Goal: Transaction & Acquisition: Purchase product/service

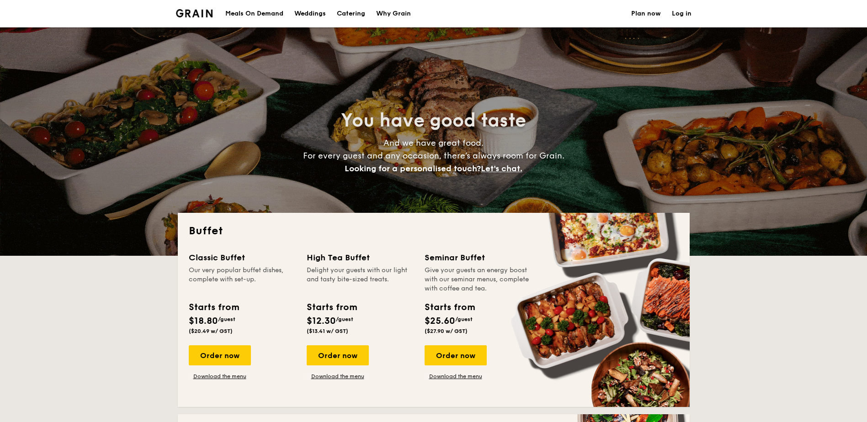
select select
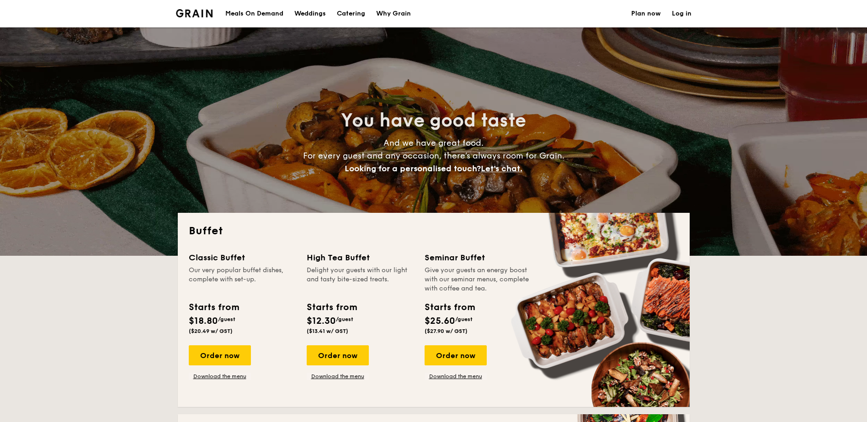
click at [678, 6] on link "Log in" at bounding box center [682, 13] width 20 height 27
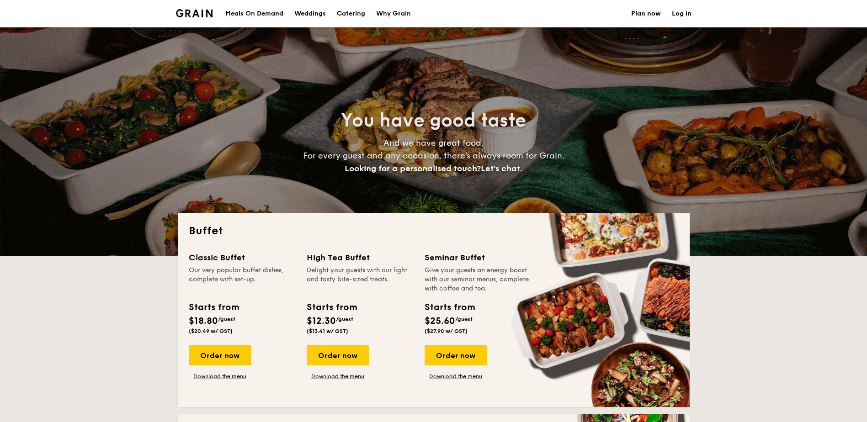
click at [679, 10] on link "Log in" at bounding box center [682, 13] width 20 height 27
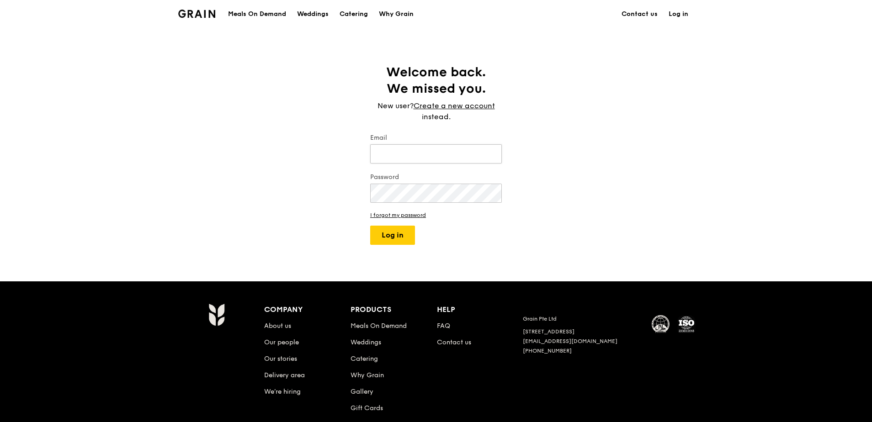
click at [383, 156] on input "Email" at bounding box center [436, 153] width 132 height 19
type input "[PERSON_NAME][EMAIL_ADDRESS][PERSON_NAME][DOMAIN_NAME]"
click at [398, 244] on button "Log in" at bounding box center [392, 235] width 45 height 19
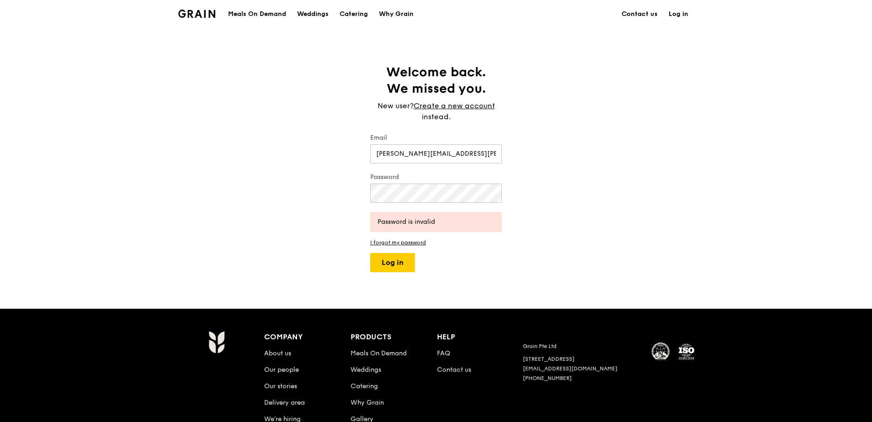
click at [504, 191] on div "Welcome back. We missed you. New user? Create a new account instead. Email [PER…" at bounding box center [436, 168] width 146 height 208
click at [370, 253] on button "Log in" at bounding box center [392, 262] width 45 height 19
click at [574, 235] on div "Welcome back. We missed you. New user? Create a new account instead. Email [PER…" at bounding box center [436, 168] width 872 height 208
click at [453, 181] on label "Password" at bounding box center [436, 177] width 132 height 9
click at [318, 179] on div "Welcome back. We missed you. New user? Create a new account instead. Email [PER…" at bounding box center [436, 168] width 872 height 208
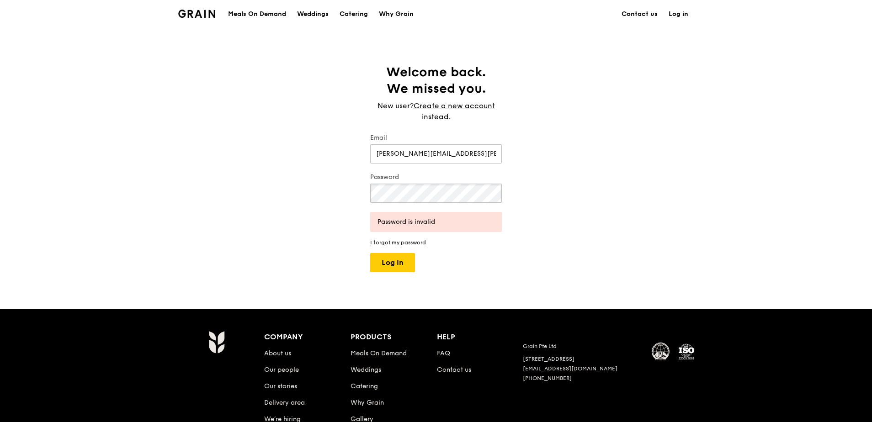
click at [370, 253] on button "Log in" at bounding box center [392, 262] width 45 height 19
click at [459, 228] on div "Password is invalid" at bounding box center [436, 222] width 132 height 20
click at [514, 178] on div "Welcome back. We missed you. New user? Create a new account instead. Email [PER…" at bounding box center [436, 168] width 872 height 208
click at [354, 195] on div "Welcome back. We missed you. New user? Create a new account instead. Email [PER…" at bounding box center [436, 168] width 872 height 208
click at [401, 261] on button "Log in" at bounding box center [392, 262] width 45 height 19
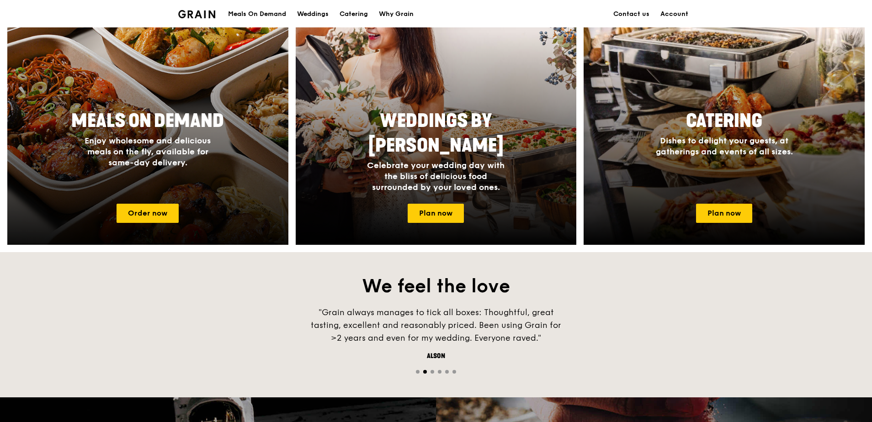
scroll to position [392, 0]
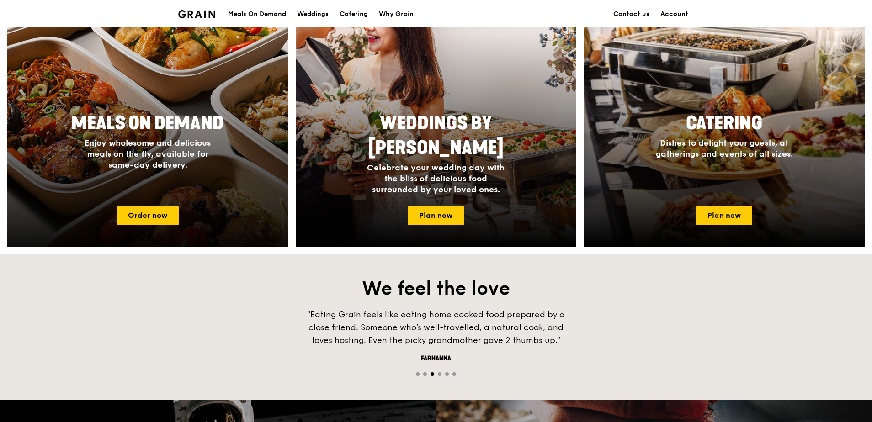
click at [190, 199] on div at bounding box center [147, 114] width 309 height 292
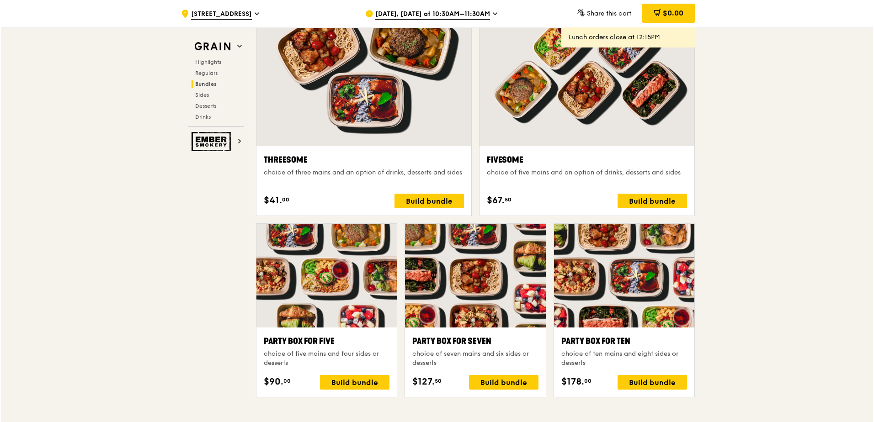
scroll to position [1645, 0]
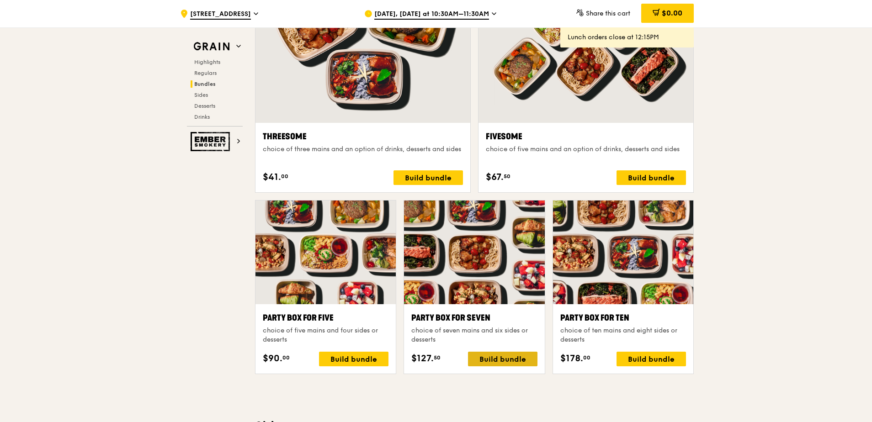
click at [524, 356] on div "Build bundle" at bounding box center [502, 359] width 69 height 15
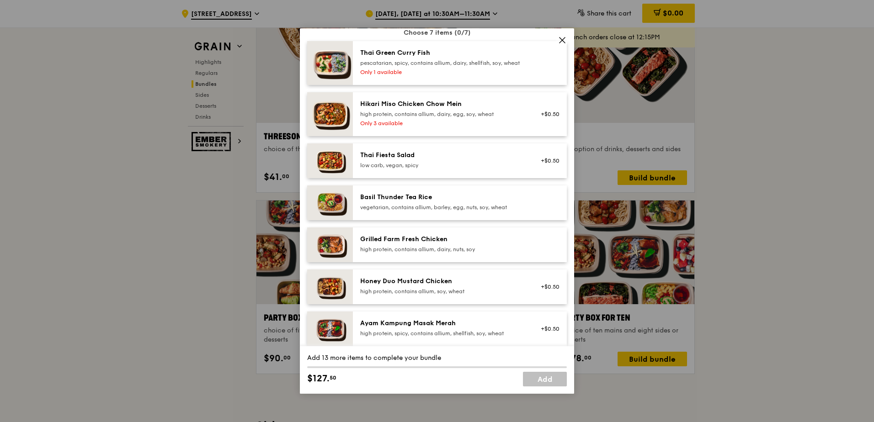
scroll to position [91, 0]
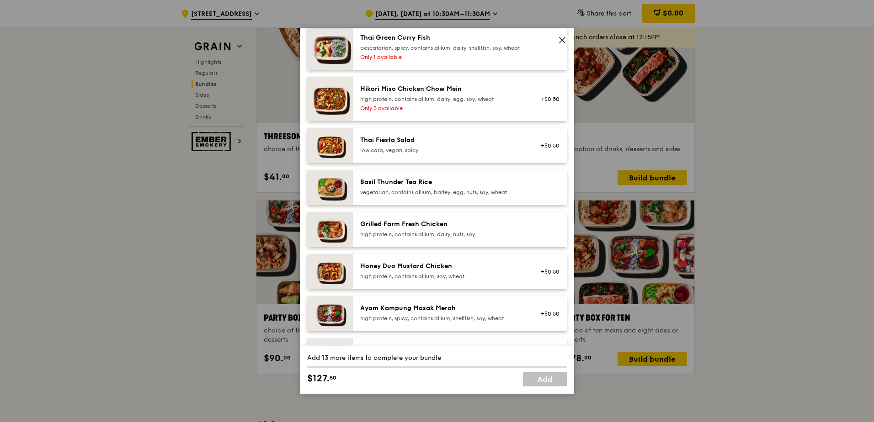
click at [479, 236] on div "Grilled Farm Fresh Chicken high protein, contains allium, dairy, nuts, soy" at bounding box center [442, 229] width 164 height 18
click at [437, 269] on div "Honey Duo Mustard Chicken" at bounding box center [442, 266] width 164 height 9
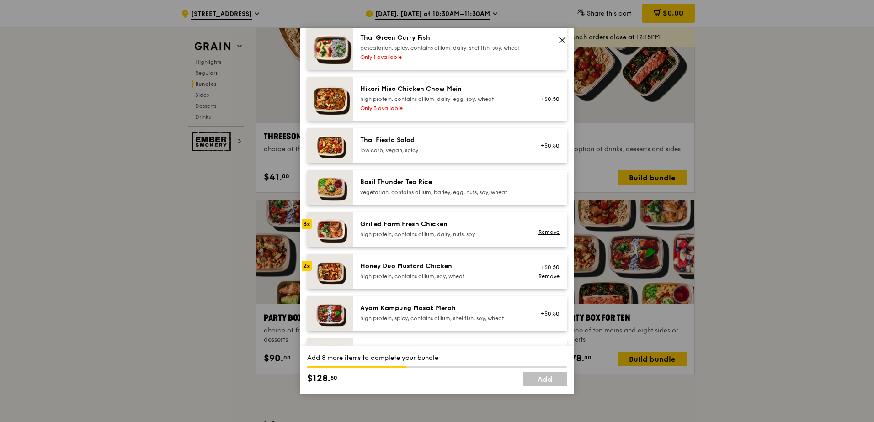
click at [437, 269] on div "Honey Duo Mustard Chicken" at bounding box center [442, 266] width 164 height 9
click at [445, 238] on div "high protein, contains allium, dairy, nuts, soy" at bounding box center [442, 234] width 164 height 7
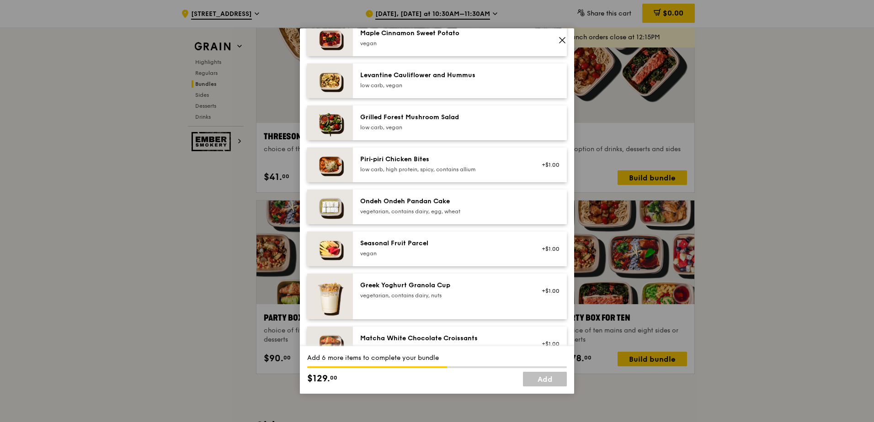
scroll to position [594, 0]
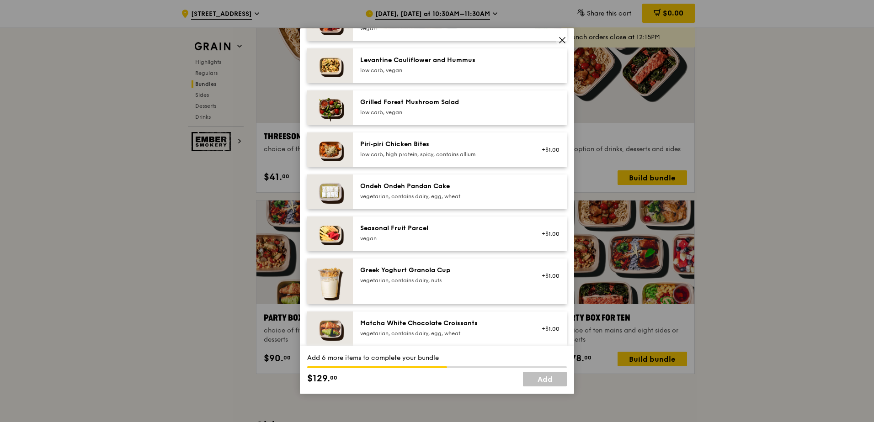
click at [450, 244] on div "Seasonal Fruit Parcel [GEOGRAPHIC_DATA]" at bounding box center [442, 234] width 175 height 20
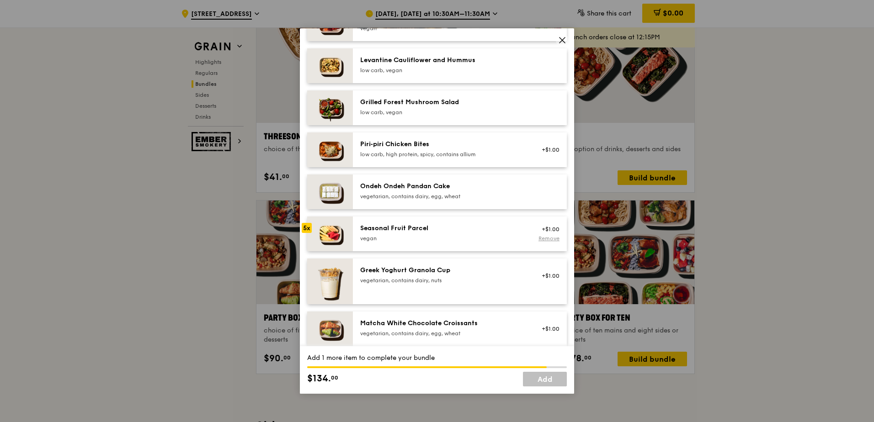
click at [541, 242] on link "Remove" at bounding box center [548, 238] width 21 height 6
click at [393, 242] on div "vegan" at bounding box center [442, 238] width 164 height 7
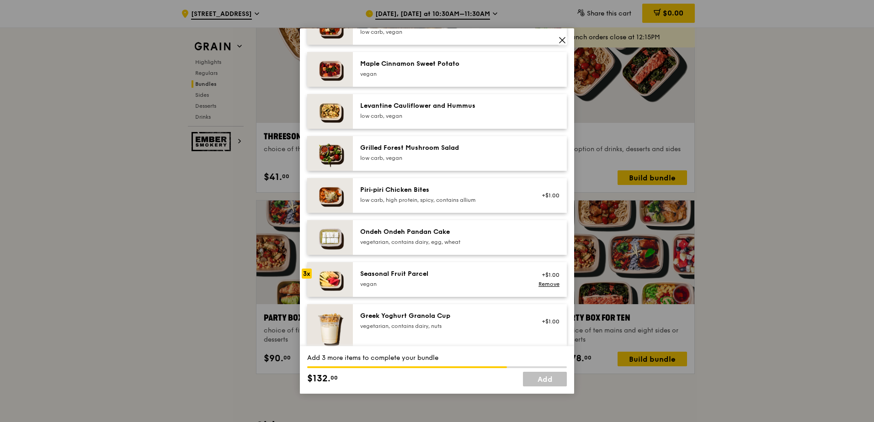
click at [398, 279] on div "Seasonal Fruit Parcel" at bounding box center [442, 274] width 164 height 9
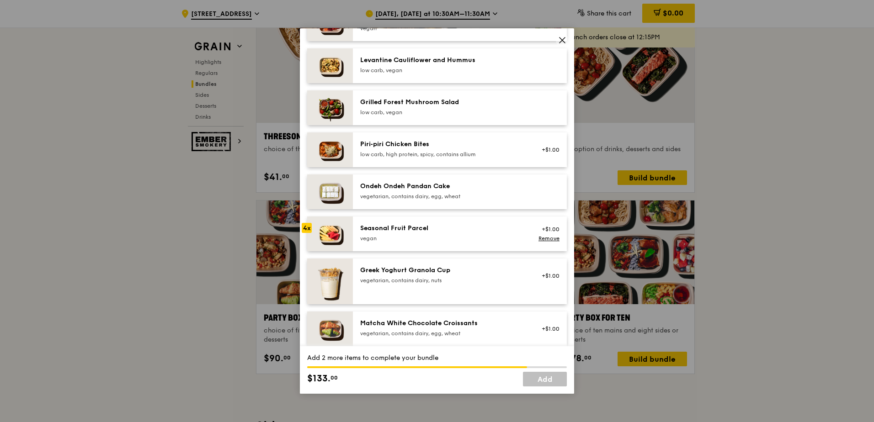
click at [416, 242] on div "vegan" at bounding box center [442, 238] width 164 height 7
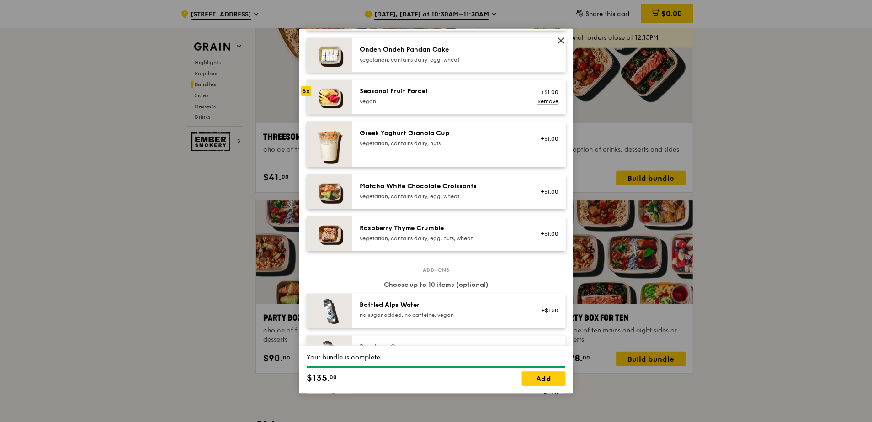
scroll to position [823, 0]
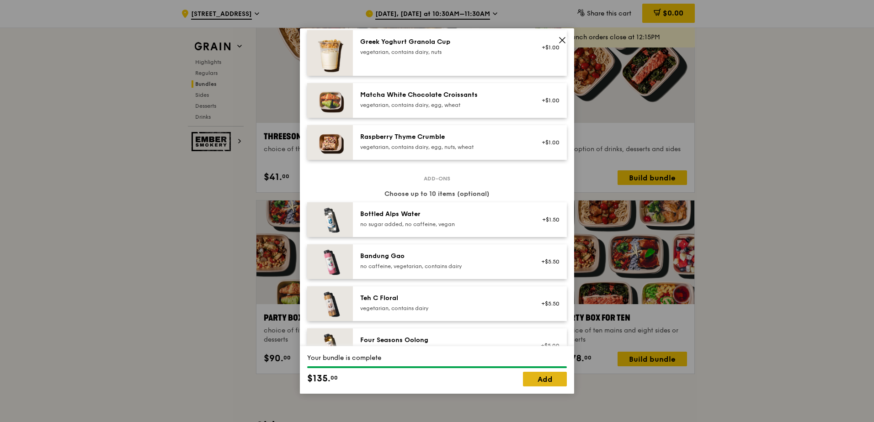
click at [552, 383] on link "Add" at bounding box center [545, 379] width 44 height 15
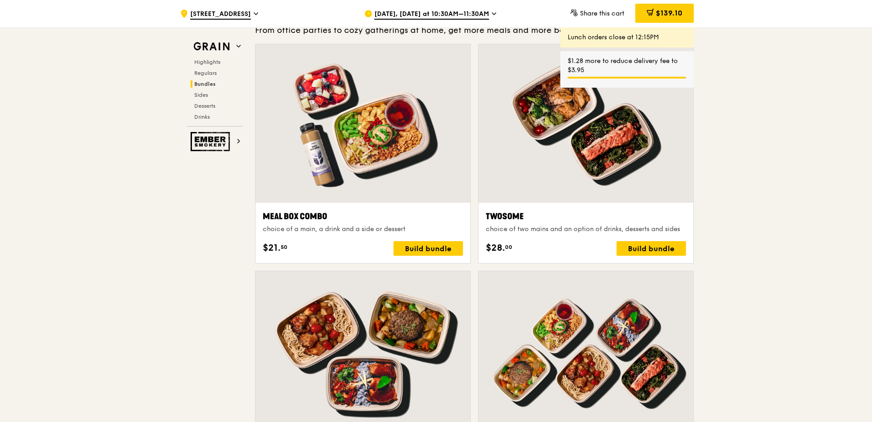
scroll to position [1325, 0]
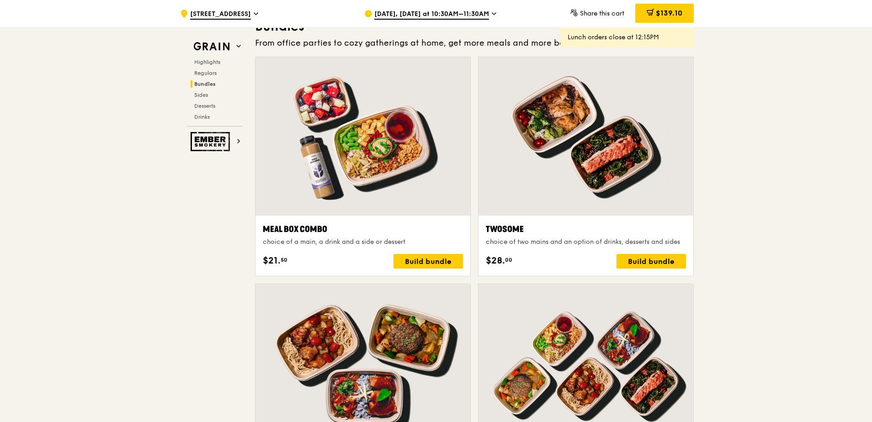
click at [481, 8] on div "[DATE], [DATE] at 10:30AM–11:30AM" at bounding box center [449, 13] width 170 height 27
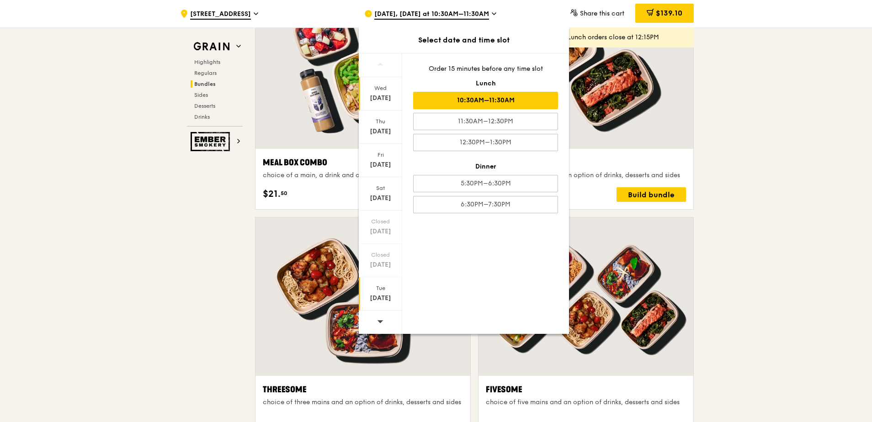
scroll to position [1462, 0]
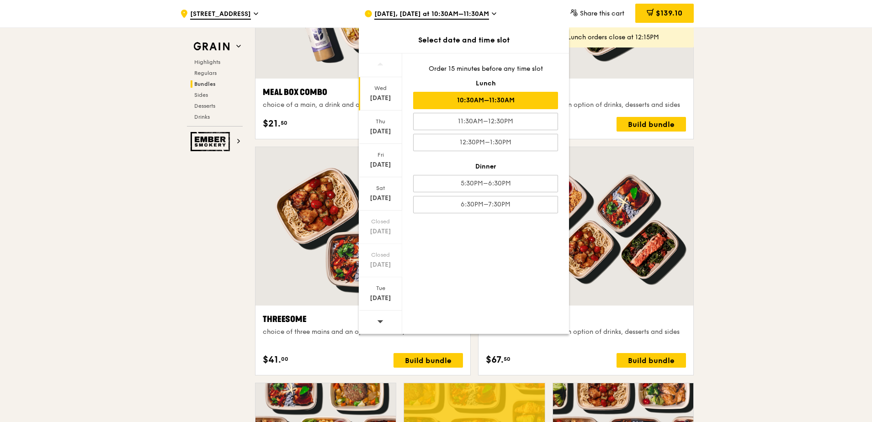
click at [380, 318] on icon at bounding box center [380, 321] width 6 height 7
drag, startPoint x: 380, startPoint y: 318, endPoint x: 383, endPoint y: 326, distance: 8.4
click at [381, 321] on icon at bounding box center [380, 321] width 6 height 3
click at [383, 320] on icon at bounding box center [380, 321] width 6 height 7
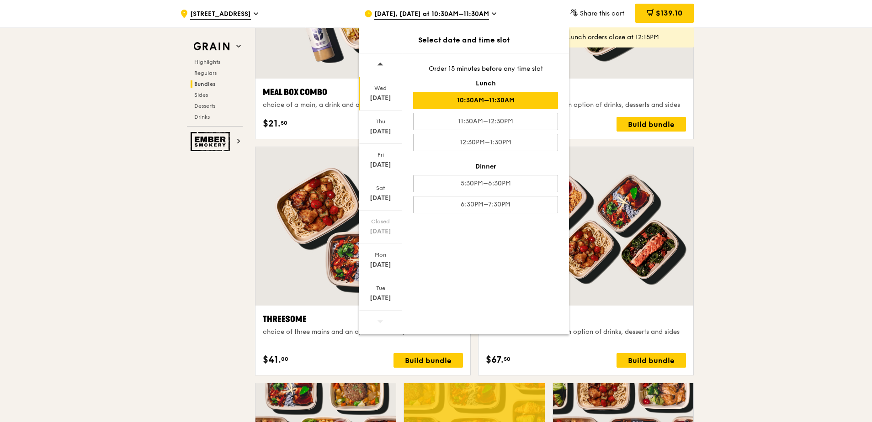
click at [377, 105] on div "[DATE]" at bounding box center [380, 93] width 43 height 33
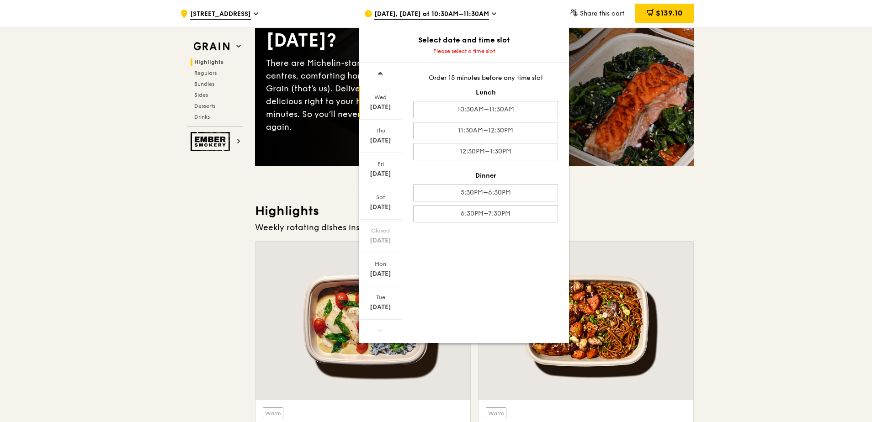
scroll to position [0, 0]
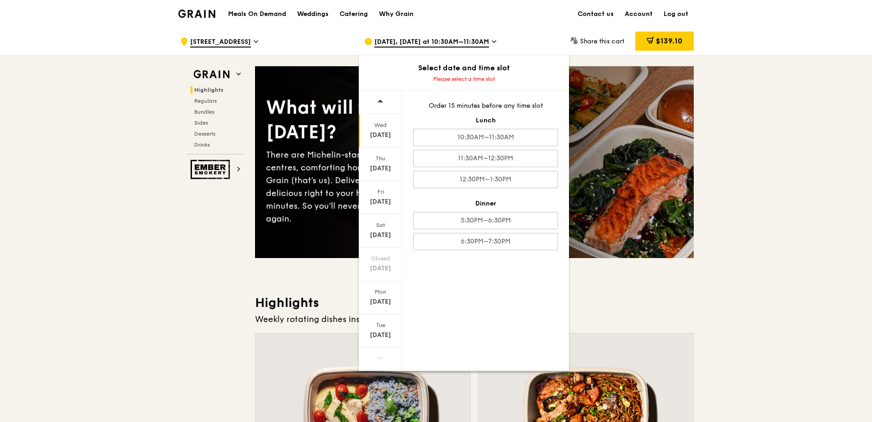
click at [251, 43] on span "[STREET_ADDRESS]" at bounding box center [220, 42] width 61 height 10
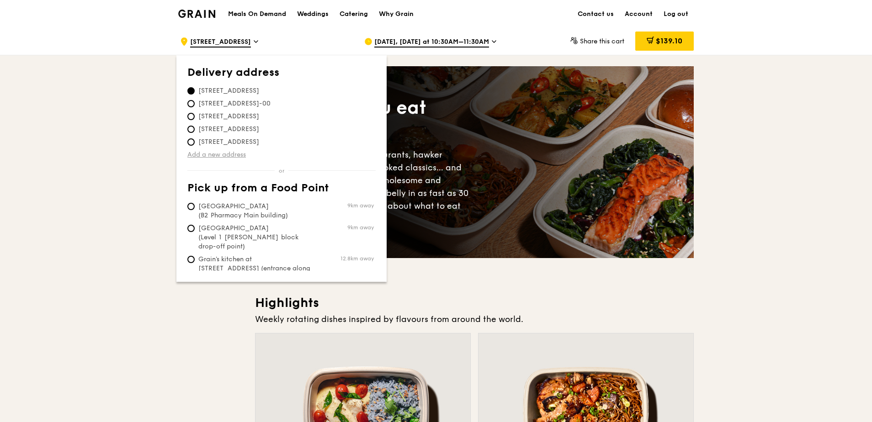
click at [243, 154] on link "Add a new address" at bounding box center [281, 154] width 188 height 9
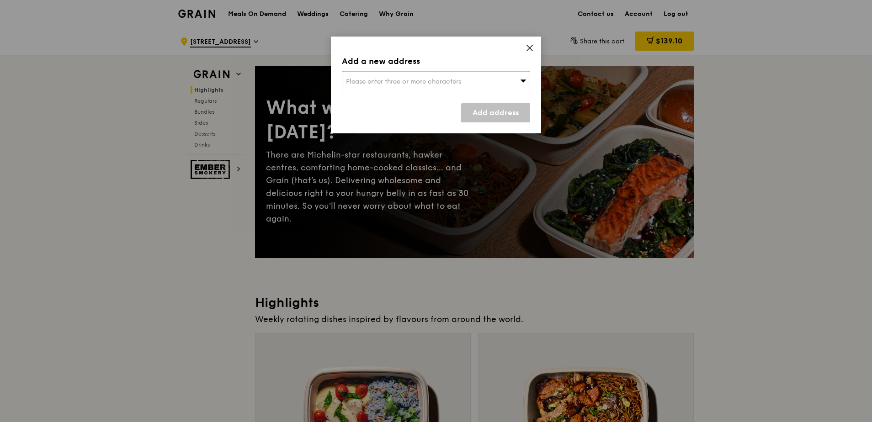
click at [503, 83] on div "Please enter three or more characters" at bounding box center [436, 81] width 188 height 21
click at [377, 80] on input "search" at bounding box center [435, 82] width 187 height 20
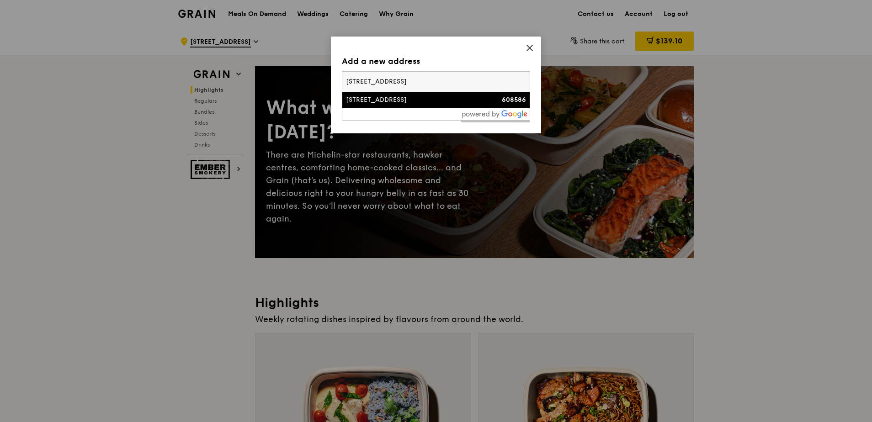
type input "[STREET_ADDRESS]"
click at [433, 105] on li "[STREET_ADDRESS] 608586" at bounding box center [435, 100] width 187 height 16
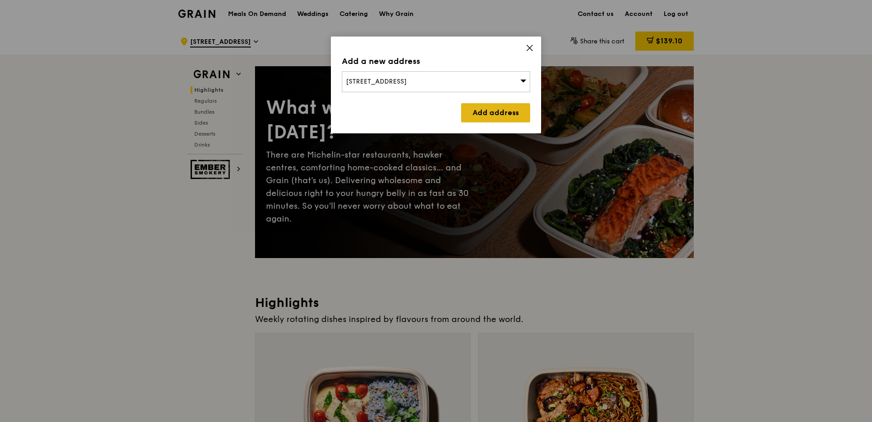
click at [504, 115] on link "Add address" at bounding box center [495, 112] width 69 height 19
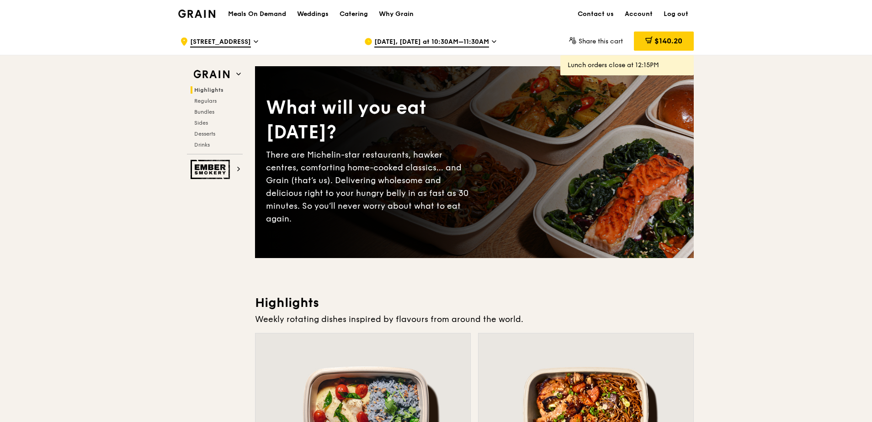
click at [485, 40] on span "[DATE], [DATE] at 10:30AM–11:30AM" at bounding box center [431, 42] width 115 height 10
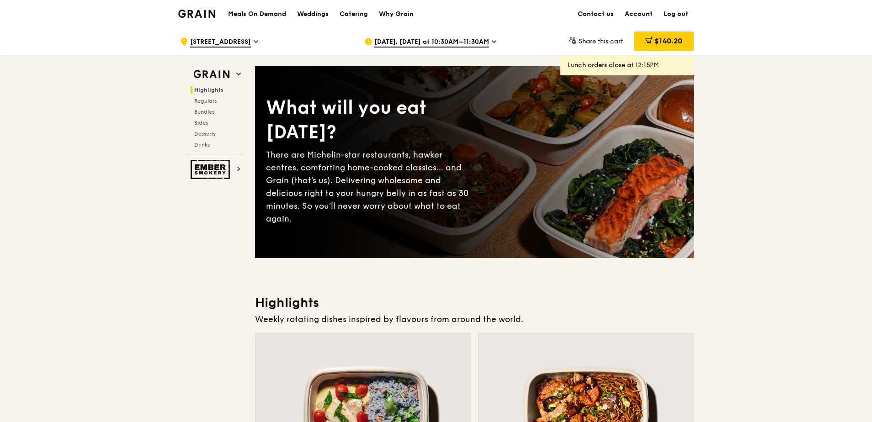
click at [597, 45] on div "Share this cart" at bounding box center [595, 41] width 54 height 27
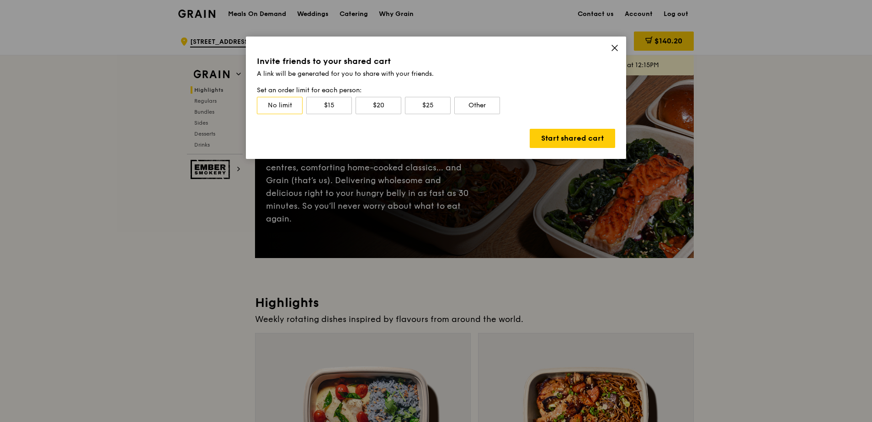
click at [615, 47] on icon at bounding box center [615, 48] width 8 height 8
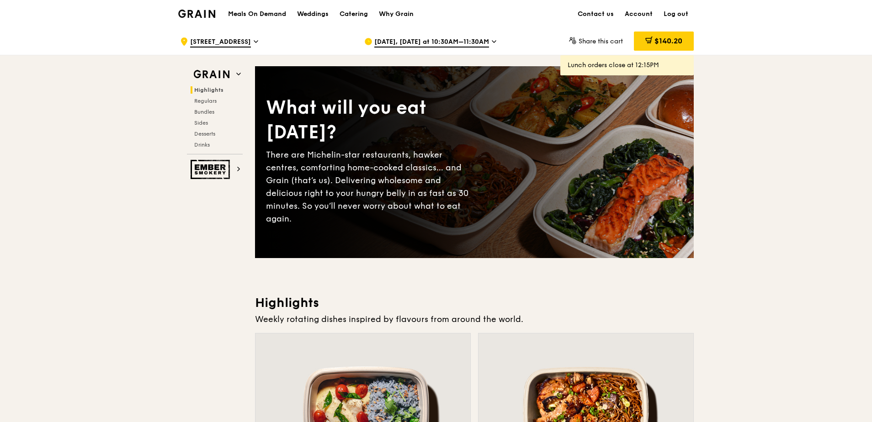
click at [258, 40] on icon at bounding box center [256, 41] width 5 height 8
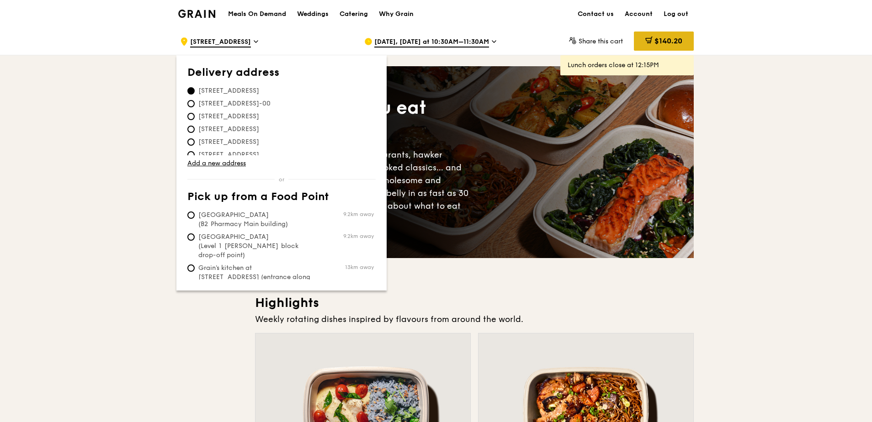
click at [647, 44] on span at bounding box center [648, 42] width 7 height 10
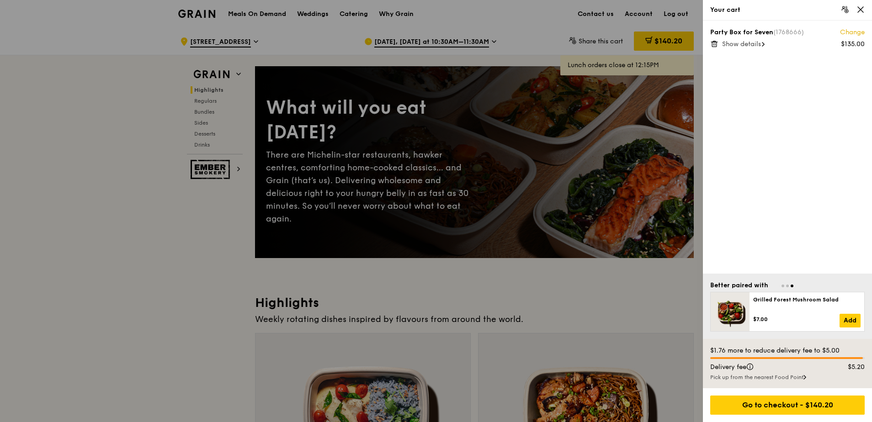
click at [761, 46] on span "Show details" at bounding box center [741, 44] width 39 height 8
click at [815, 412] on div "Go to checkout - $140.20" at bounding box center [787, 405] width 154 height 19
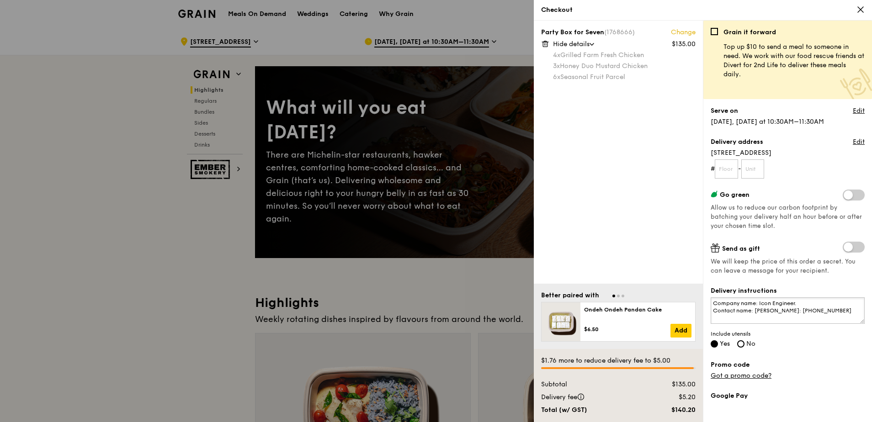
click at [791, 310] on textarea "Company name: Icon Engineer. Contact name: [PERSON_NAME]: [PHONE_NUMBER]" at bounding box center [788, 311] width 154 height 27
drag, startPoint x: 780, startPoint y: 317, endPoint x: 705, endPoint y: 300, distance: 76.3
click at [705, 300] on div "Grain it forward Top up $10 to send a meal to someone in need. We work with our…" at bounding box center [787, 222] width 169 height 402
click at [729, 169] on input "text" at bounding box center [726, 168] width 23 height 19
type input "09"
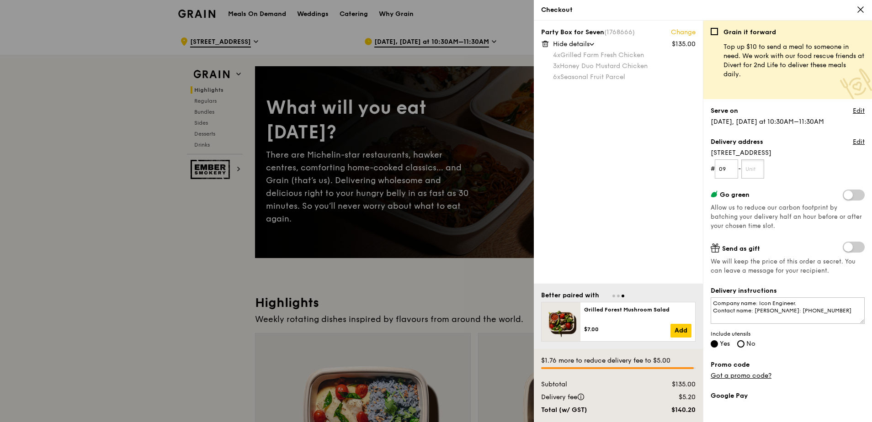
click at [763, 172] on input "text" at bounding box center [752, 168] width 23 height 19
type input "115"
drag, startPoint x: 785, startPoint y: 324, endPoint x: 709, endPoint y: 301, distance: 78.9
click at [709, 301] on div "Grain it forward Top up $10 to send a meal to someone in need. We work with our…" at bounding box center [787, 222] width 169 height 402
click at [783, 307] on textarea "Company name: Icon Engineer. Contact name: [PERSON_NAME]: [PHONE_NUMBER]" at bounding box center [788, 311] width 154 height 27
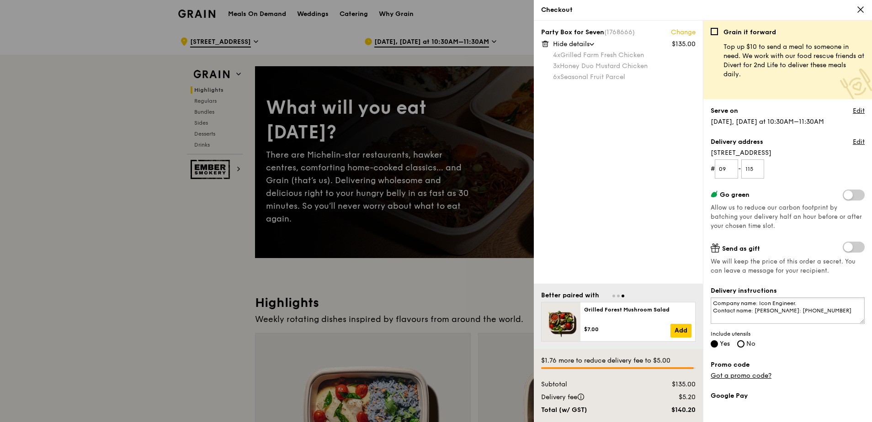
drag, startPoint x: 804, startPoint y: 302, endPoint x: 758, endPoint y: 298, distance: 46.3
click at [758, 298] on textarea "Company name: Icon Engineer. Contact name: [PERSON_NAME]: [PHONE_NUMBER]" at bounding box center [788, 311] width 154 height 27
drag, startPoint x: 796, startPoint y: 312, endPoint x: 755, endPoint y: 308, distance: 41.3
click at [755, 308] on textarea "Company name: Azuri Engineer Contact name: [PERSON_NAME]: [PHONE_NUMBER]" at bounding box center [788, 311] width 154 height 27
click at [846, 244] on span at bounding box center [854, 247] width 22 height 11
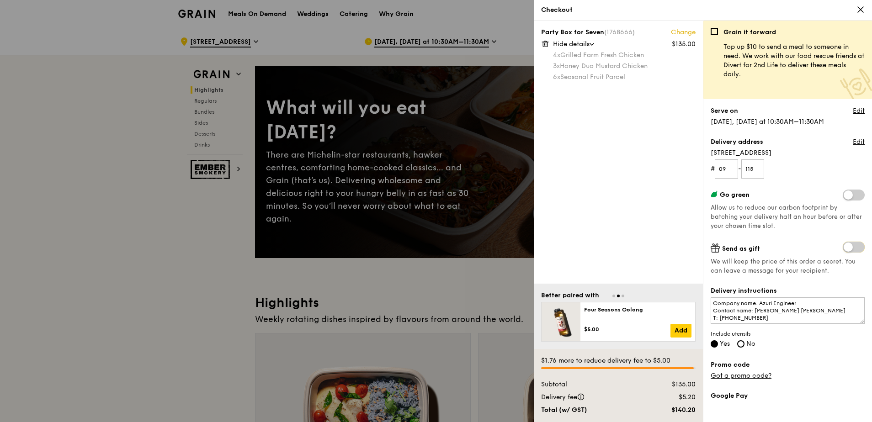
click at [845, 248] on input "checkbox" at bounding box center [845, 248] width 0 height 0
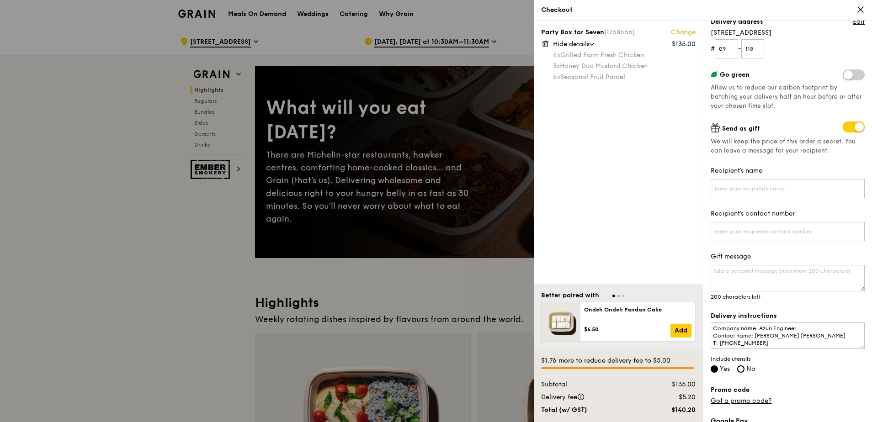
scroll to position [91, 0]
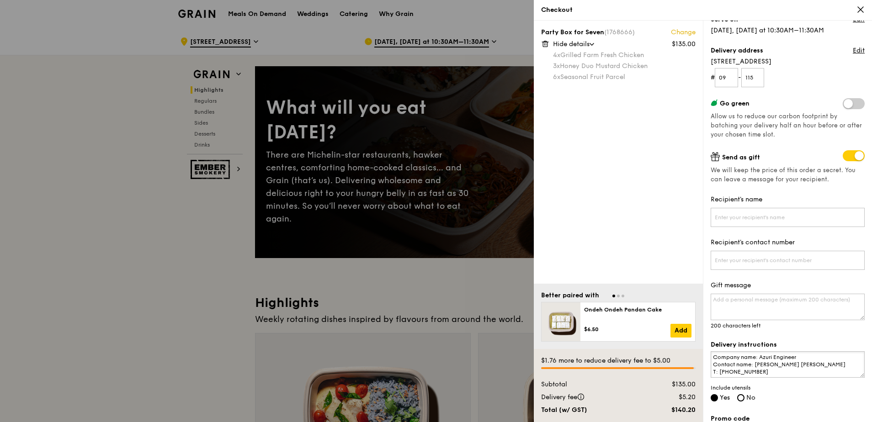
click at [764, 363] on textarea "Company name: Azuri Engineer Contact name: [PERSON_NAME] [PERSON_NAME] T: [PHON…" at bounding box center [788, 364] width 154 height 27
drag, startPoint x: 768, startPoint y: 374, endPoint x: 713, endPoint y: 377, distance: 55.4
click at [713, 377] on textarea "Company name: Azuri Engineer Contact name: [PERSON_NAME] [PERSON_NAME] T: [PHON…" at bounding box center [788, 364] width 154 height 27
paste textarea "[PHONE_NUMBER] Ext 102"
drag, startPoint x: 797, startPoint y: 356, endPoint x: 760, endPoint y: 360, distance: 38.2
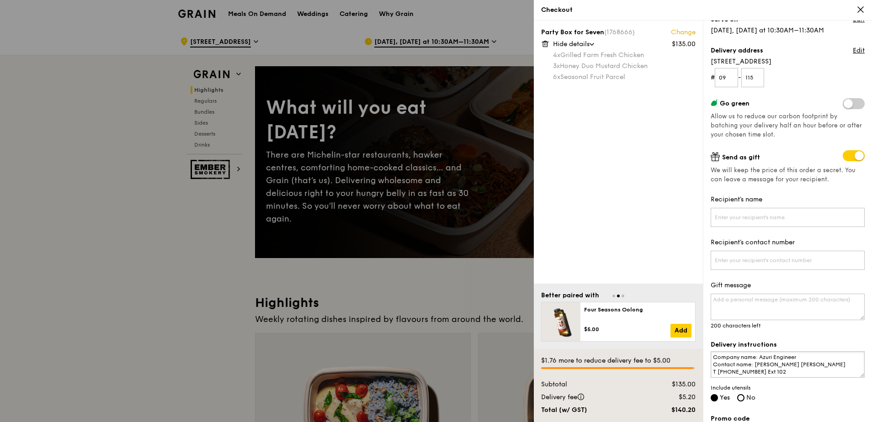
click at [760, 360] on textarea "Company name: Azuri Engineer Contact name: [PERSON_NAME] [PERSON_NAME] T [PHONE…" at bounding box center [788, 364] width 154 height 27
click at [798, 355] on textarea "Company name: Azuri Engineer Contact name: [PERSON_NAME] [PERSON_NAME] T [PHONE…" at bounding box center [788, 364] width 154 height 27
drag, startPoint x: 808, startPoint y: 359, endPoint x: 759, endPoint y: 355, distance: 49.1
click at [759, 355] on textarea "Company name: Azuri Engineers Contact name: [PERSON_NAME] [PERSON_NAME] T [PHON…" at bounding box center [788, 364] width 154 height 27
type textarea "Company name: Azuri Engineers Contact name: [PERSON_NAME] [PERSON_NAME] T [PHON…"
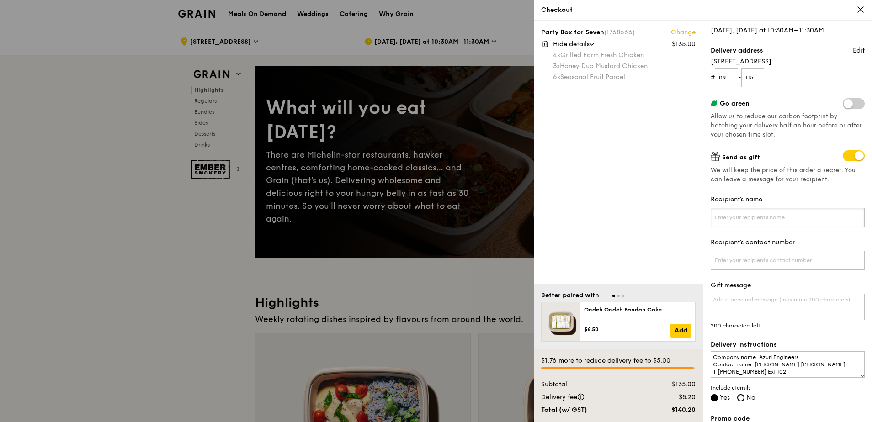
click at [783, 218] on input "Recipient's name" at bounding box center [788, 217] width 154 height 19
click at [688, 266] on div "Party Box for Seven (1768666) Change $135.00 Hide details 4x Grilled Farm Fresh…" at bounding box center [618, 152] width 169 height 263
drag, startPoint x: 803, startPoint y: 367, endPoint x: 755, endPoint y: 366, distance: 47.5
click at [755, 366] on textarea "Company name: Azuri Engineers Contact name: [PERSON_NAME] [PERSON_NAME] T [PHON…" at bounding box center [788, 364] width 154 height 27
click at [755, 201] on label "Recipient's name" at bounding box center [788, 199] width 154 height 9
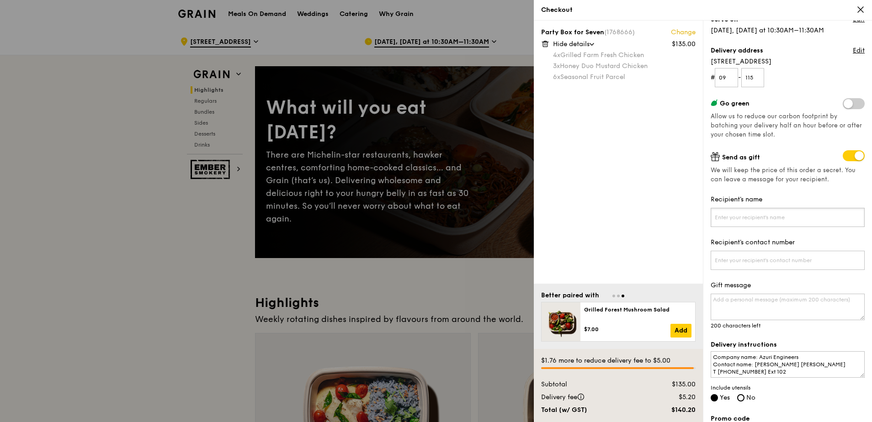
click at [755, 208] on input "Recipient's name" at bounding box center [788, 217] width 154 height 19
click at [755, 214] on input "Recipient's name" at bounding box center [788, 217] width 154 height 19
paste input "[PERSON_NAME] [PERSON_NAME]"
type input "[PERSON_NAME] [PERSON_NAME]"
drag, startPoint x: 783, startPoint y: 375, endPoint x: 730, endPoint y: 377, distance: 52.6
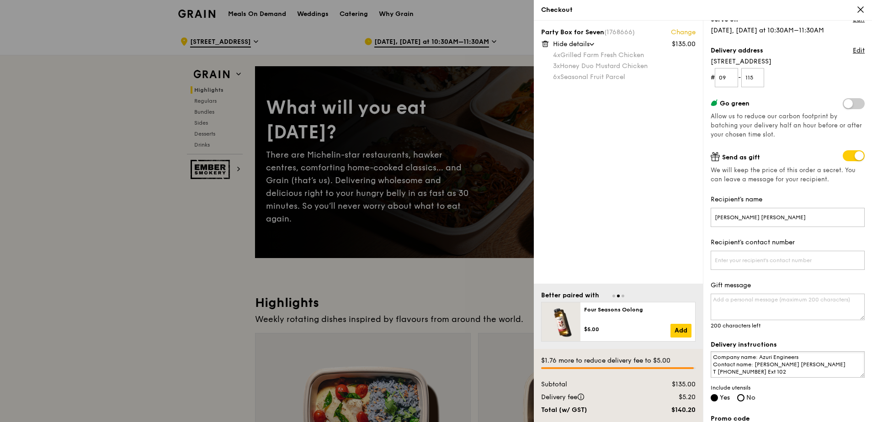
click at [730, 377] on textarea "Company name: Azuri Engineers Contact name: [PERSON_NAME] [PERSON_NAME] T [PHON…" at bounding box center [788, 364] width 154 height 27
click at [788, 261] on input "Recipient's contact number" at bounding box center [788, 260] width 154 height 19
paste input "6715 1555 Ext 102"
type input "6715 1555 Ext 102"
click at [824, 339] on div "Grain it forward Top up $10 to send a meal to someone in need. We work with our…" at bounding box center [787, 222] width 169 height 402
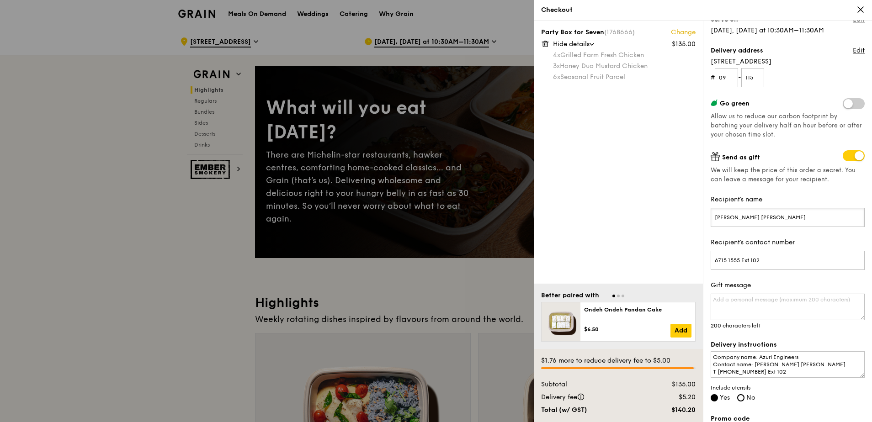
click at [784, 213] on input "[PERSON_NAME] [PERSON_NAME]" at bounding box center [788, 217] width 154 height 19
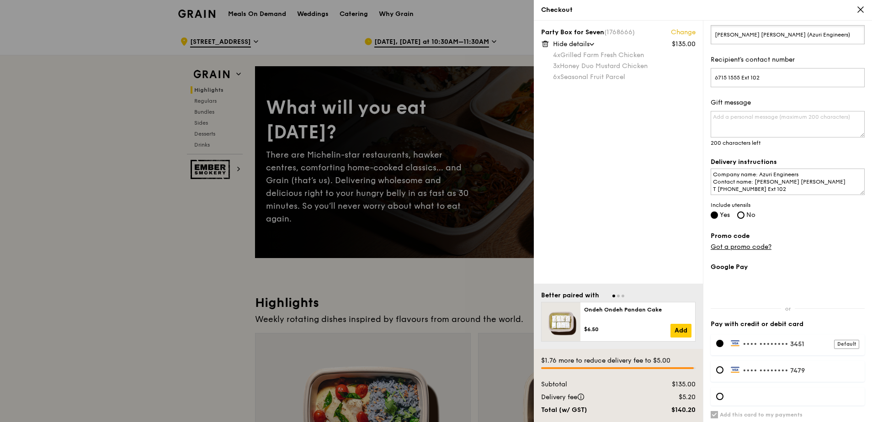
scroll to position [303, 0]
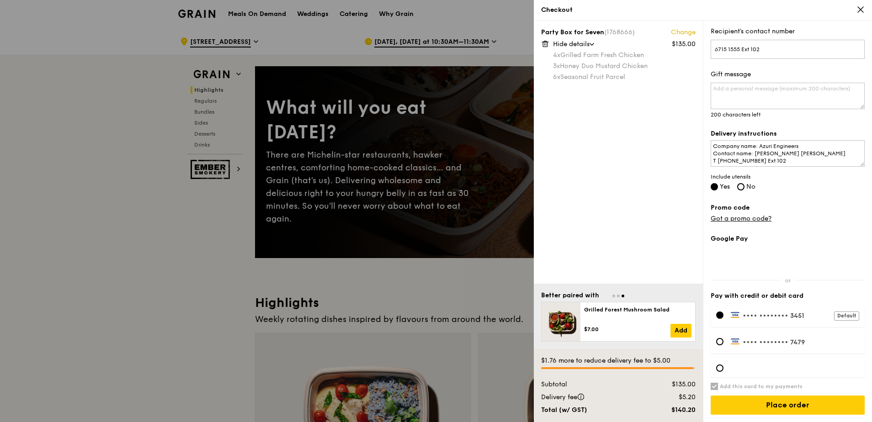
type input "[PERSON_NAME] [PERSON_NAME] (Azuri Engineers)"
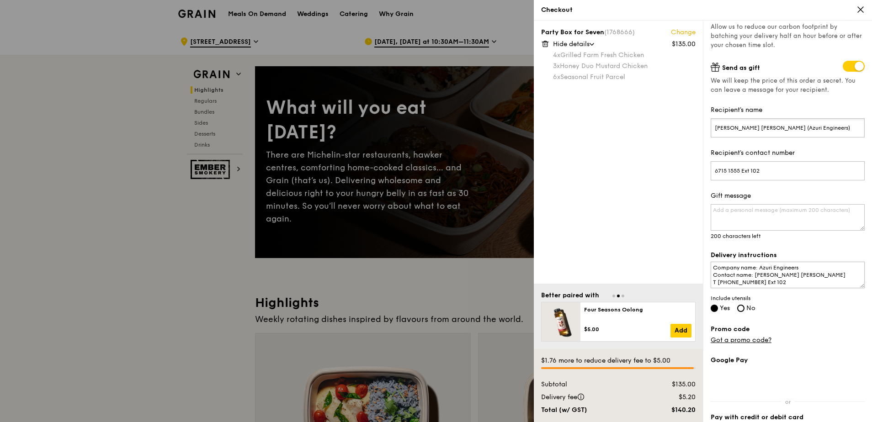
scroll to position [165, 0]
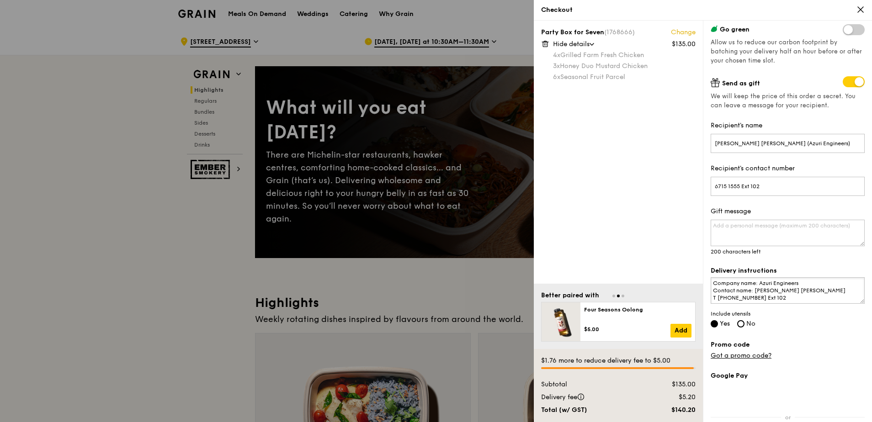
click at [814, 300] on textarea "Company name: Azuri Engineers Contact name: [PERSON_NAME] [PERSON_NAME] T [PHON…" at bounding box center [788, 290] width 154 height 27
type textarea "Company name: Azuri Engineers Contact name: [PERSON_NAME] [PERSON_NAME] T [PHON…"
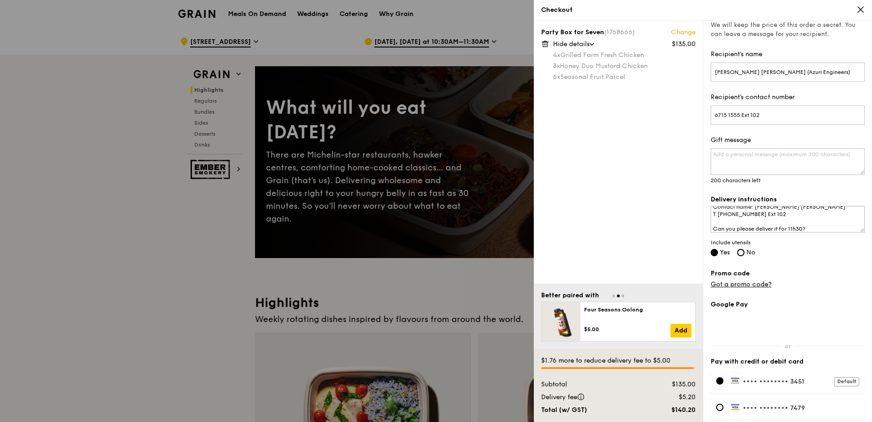
scroll to position [303, 0]
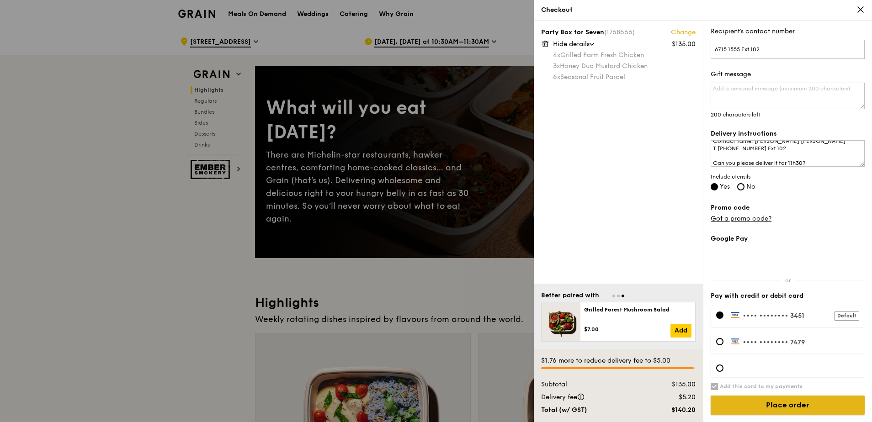
click at [791, 403] on input "Place order" at bounding box center [788, 405] width 154 height 19
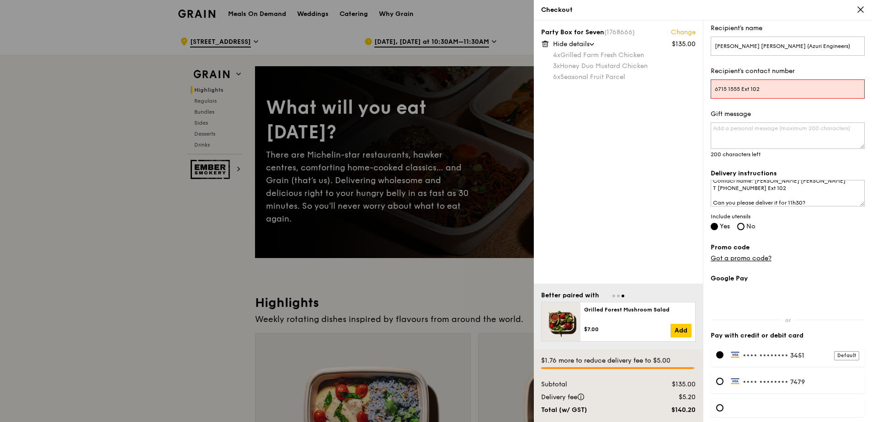
scroll to position [262, 0]
click at [764, 96] on input "6715 1555 Ext 102" at bounding box center [788, 89] width 154 height 19
drag, startPoint x: 773, startPoint y: 94, endPoint x: 742, endPoint y: 86, distance: 32.1
click at [742, 86] on input "6715 1555 Ext 102" at bounding box center [788, 89] width 154 height 19
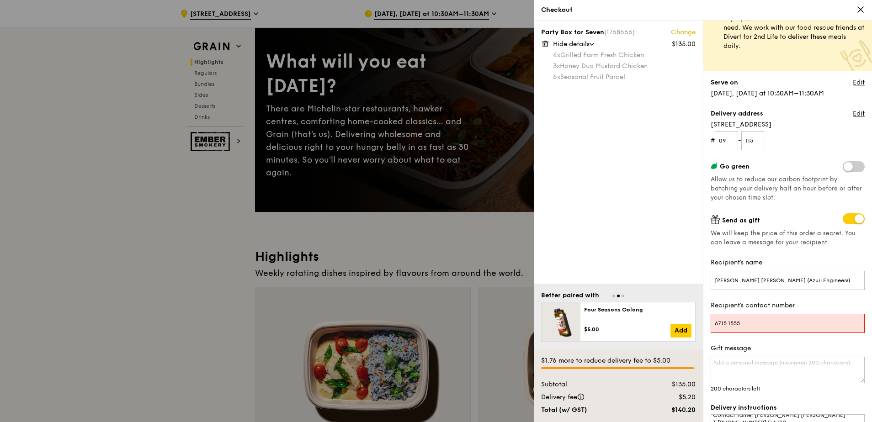
scroll to position [0, 0]
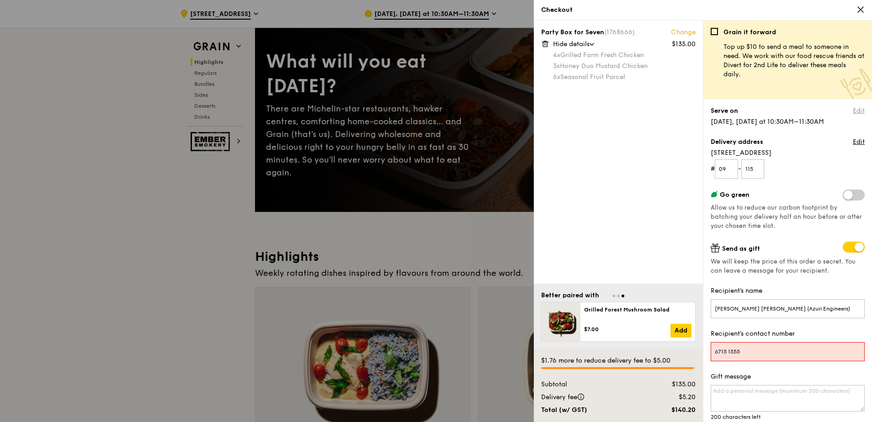
click at [853, 112] on link "Edit" at bounding box center [859, 110] width 12 height 9
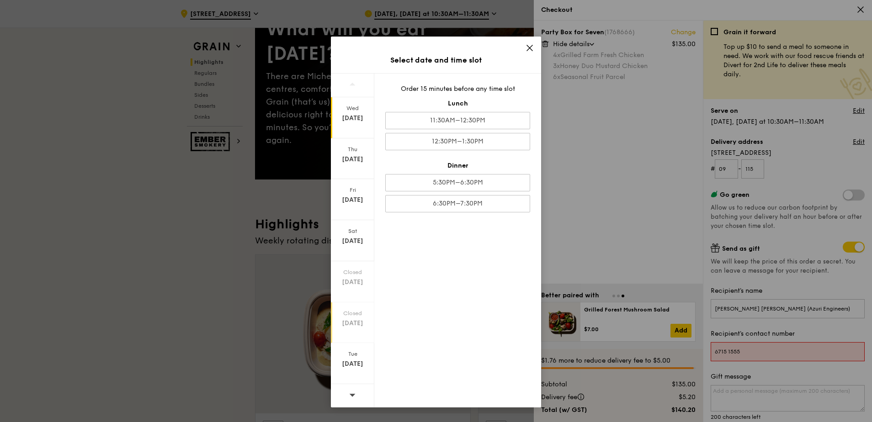
scroll to position [137, 0]
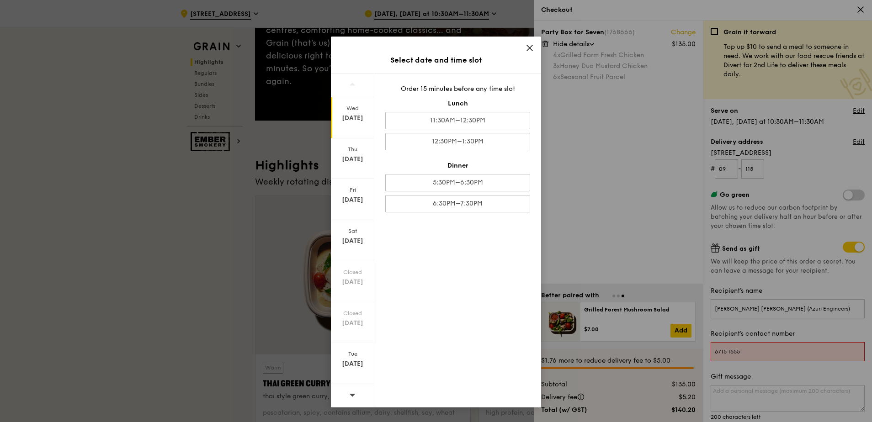
drag, startPoint x: 345, startPoint y: 388, endPoint x: 349, endPoint y: 392, distance: 5.8
click at [346, 389] on div at bounding box center [352, 395] width 43 height 23
click at [349, 392] on div at bounding box center [352, 395] width 43 height 23
click at [350, 393] on icon at bounding box center [352, 395] width 6 height 7
click at [349, 118] on div "[DATE]" at bounding box center [352, 118] width 41 height 9
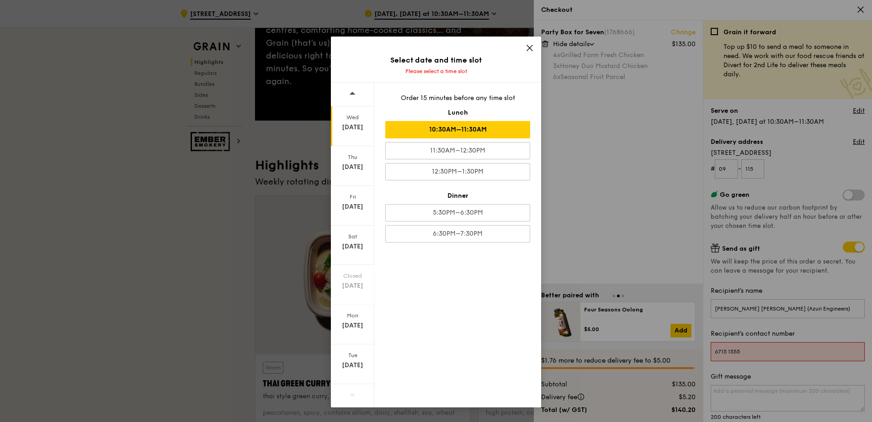
click at [483, 134] on div "10:30AM–11:30AM" at bounding box center [457, 129] width 145 height 17
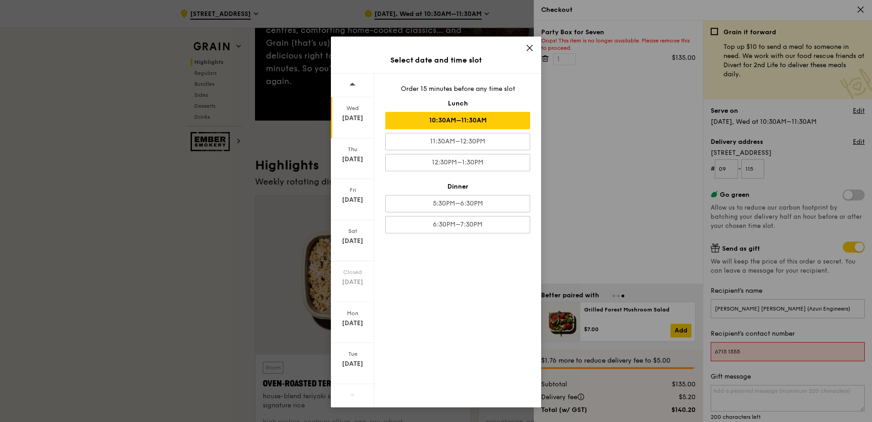
click at [531, 47] on icon at bounding box center [529, 47] width 5 height 5
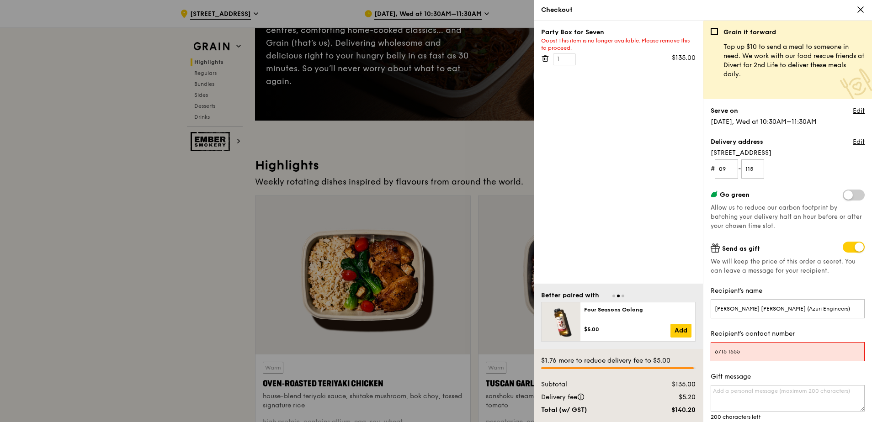
click at [548, 58] on icon at bounding box center [545, 58] width 8 height 8
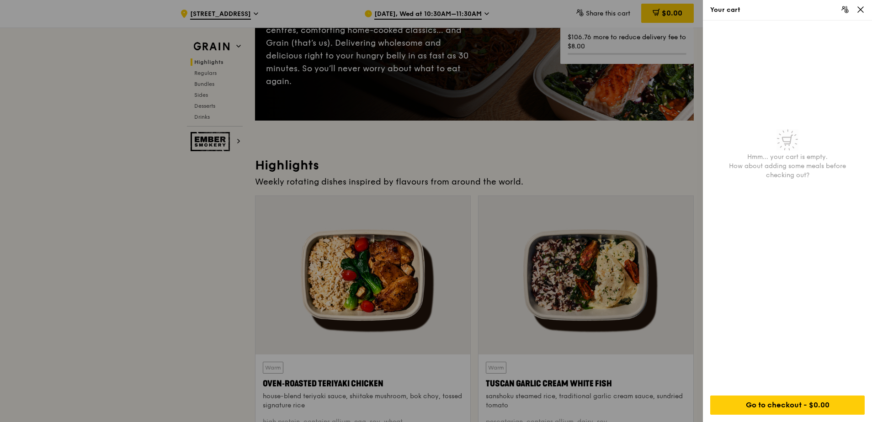
click at [543, 152] on div at bounding box center [436, 211] width 872 height 422
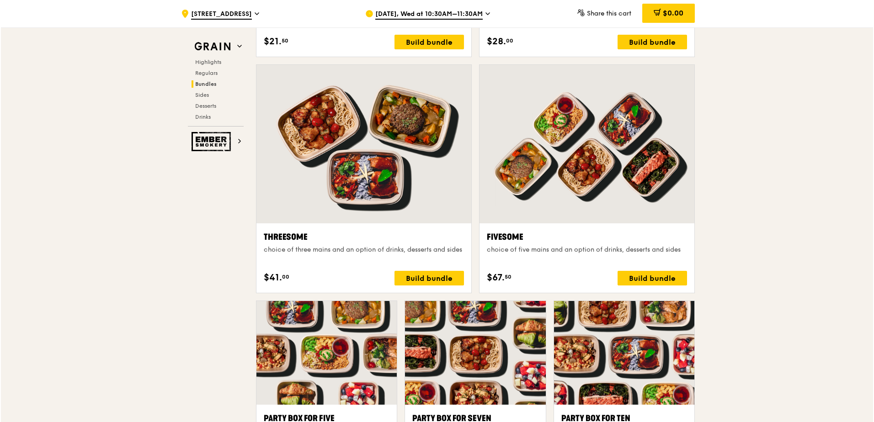
scroll to position [1691, 0]
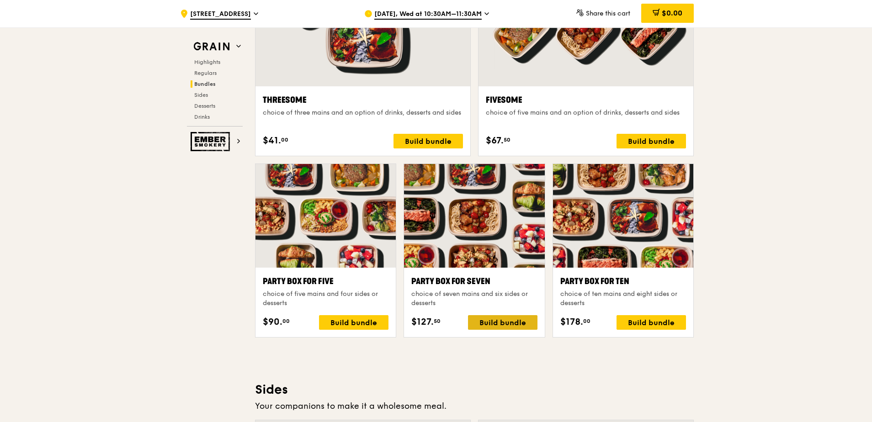
click at [512, 319] on div "Build bundle" at bounding box center [502, 322] width 69 height 15
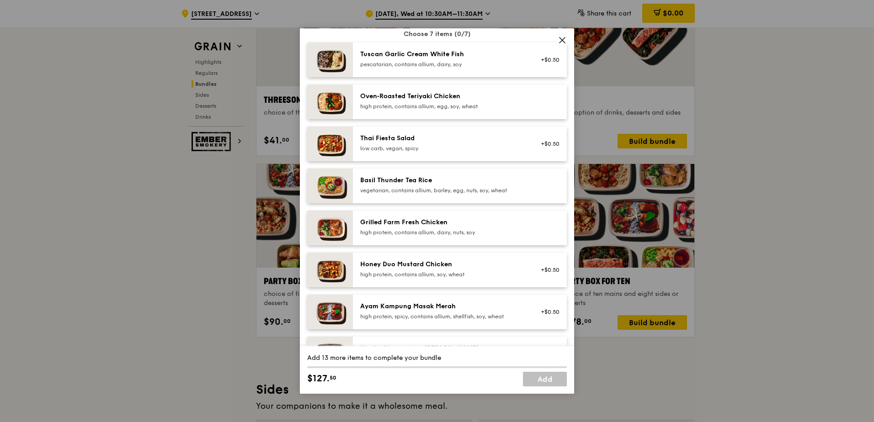
scroll to position [91, 0]
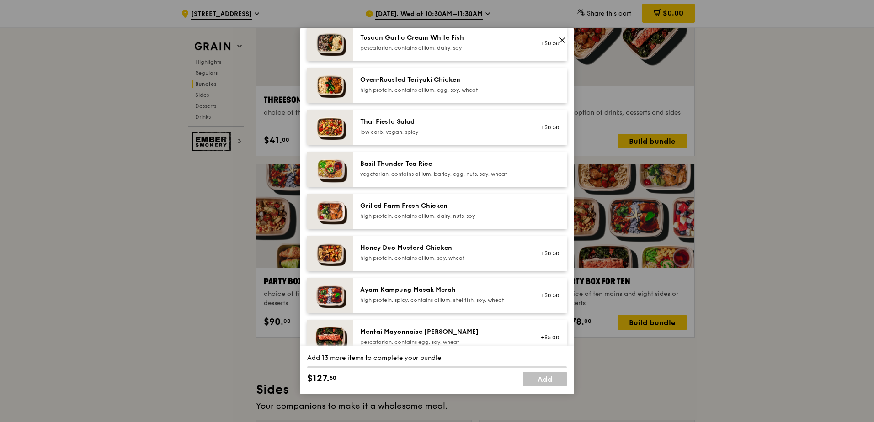
click at [501, 202] on div "Grilled Farm Fresh Chicken" at bounding box center [442, 206] width 164 height 9
click at [470, 246] on div "Honey Duo Mustard Chicken" at bounding box center [442, 248] width 164 height 9
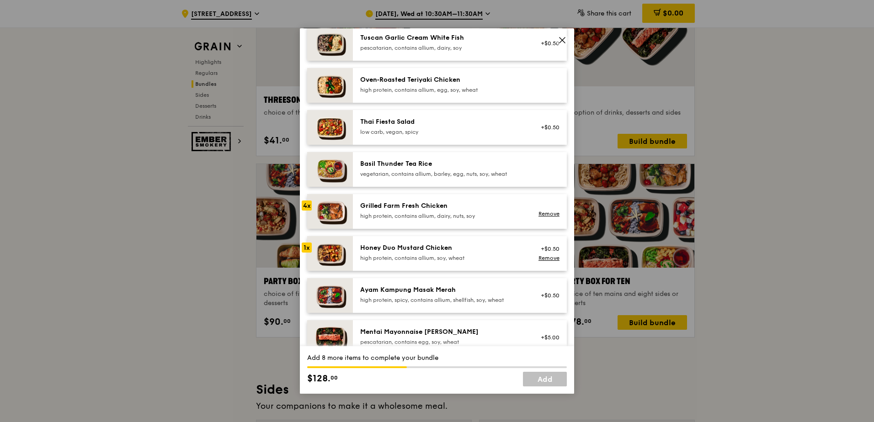
click at [470, 246] on div "Honey Duo Mustard Chicken" at bounding box center [442, 248] width 164 height 9
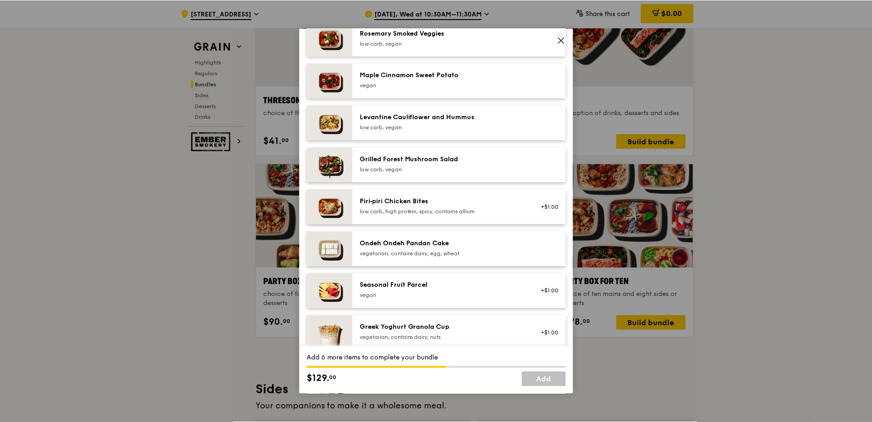
scroll to position [548, 0]
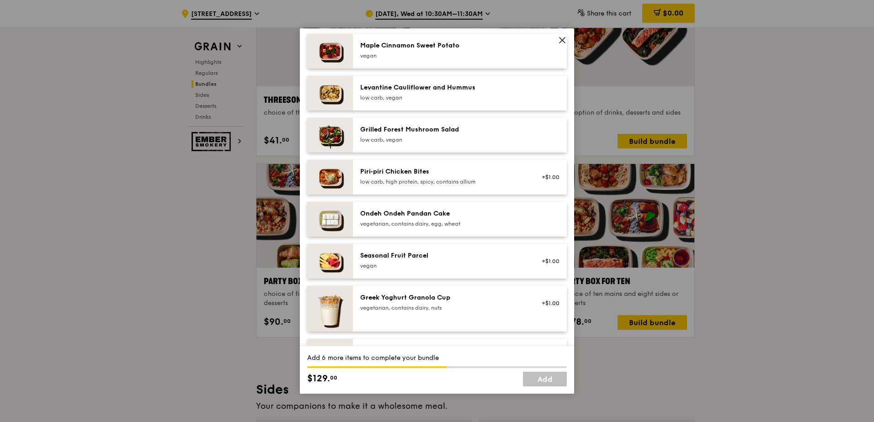
click at [444, 264] on div "vegan" at bounding box center [442, 265] width 164 height 7
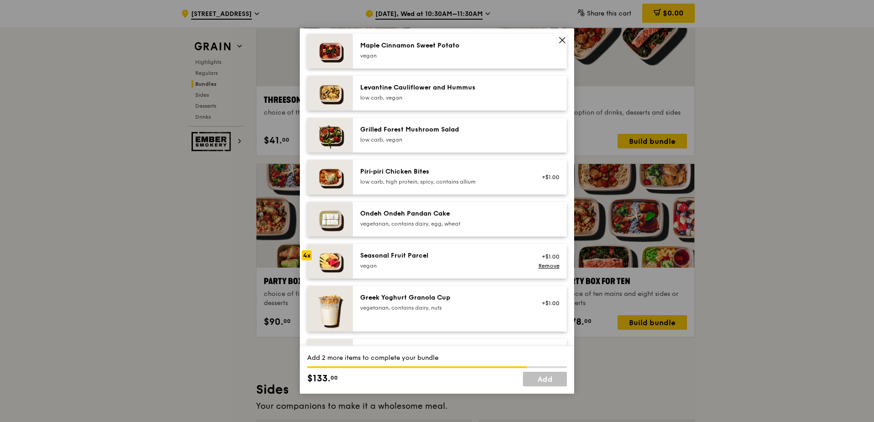
click at [444, 264] on div "vegan" at bounding box center [442, 265] width 164 height 7
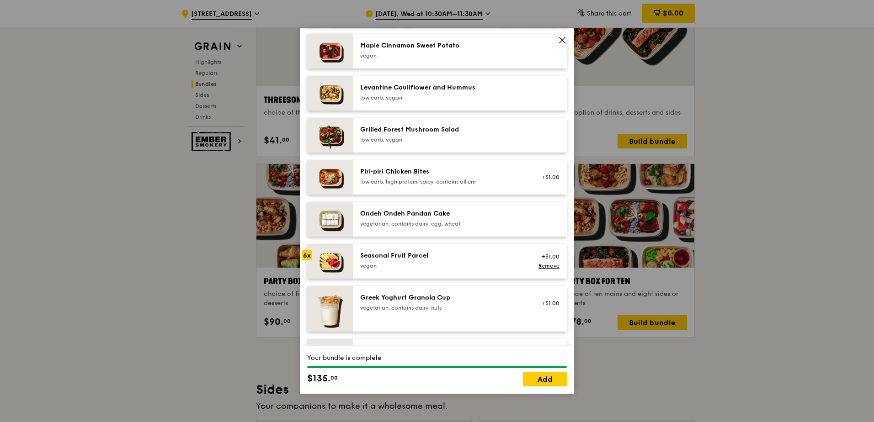
click at [444, 264] on div "vegan" at bounding box center [442, 265] width 164 height 7
click at [558, 377] on link "Add" at bounding box center [545, 379] width 44 height 15
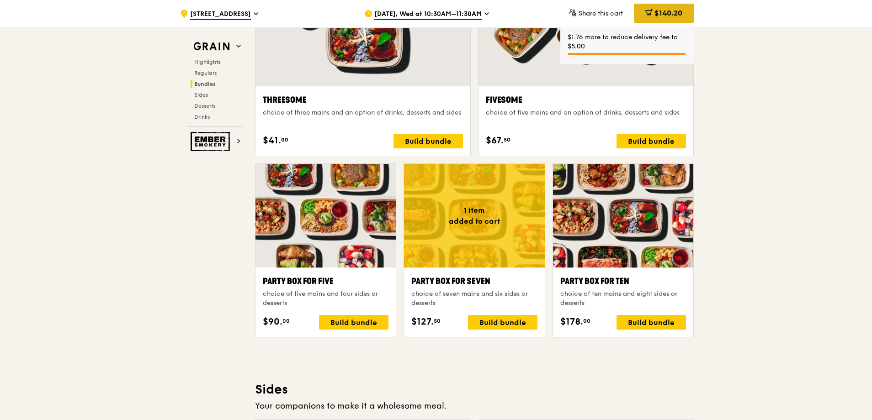
click at [668, 16] on span "$140.20" at bounding box center [668, 13] width 28 height 9
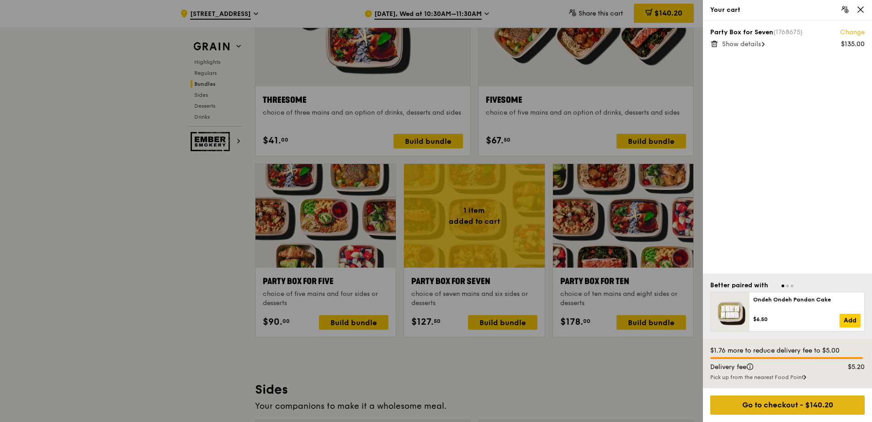
click at [779, 399] on div "Go to checkout - $140.20" at bounding box center [787, 405] width 154 height 19
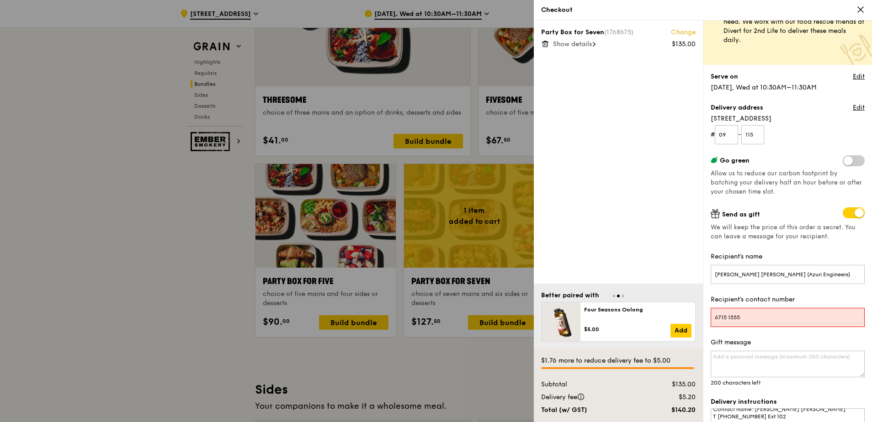
scroll to position [91, 0]
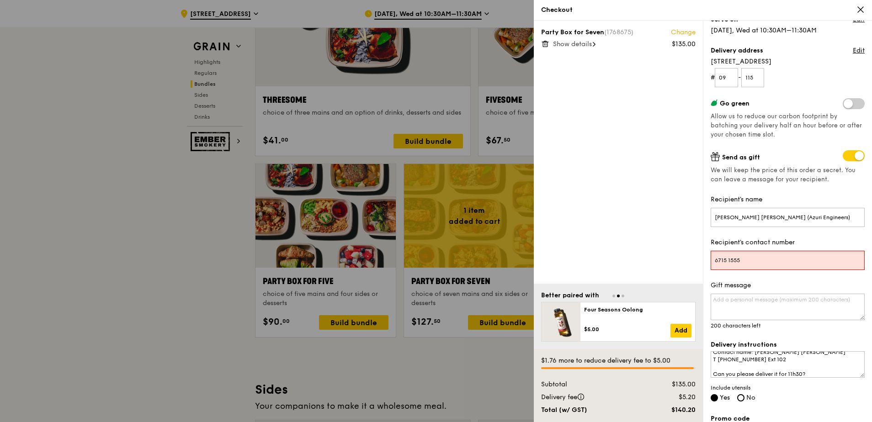
click at [755, 261] on input "6715 1555" at bounding box center [788, 260] width 154 height 19
click at [716, 315] on textarea "Gift message" at bounding box center [788, 307] width 154 height 27
click at [754, 265] on input "6715 1555" at bounding box center [788, 260] width 154 height 19
click at [716, 259] on input "6715 1555" at bounding box center [788, 260] width 154 height 19
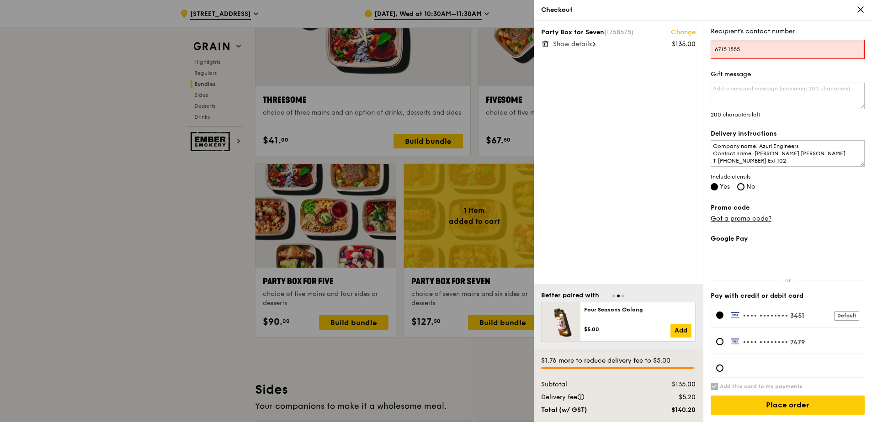
scroll to position [1737, 0]
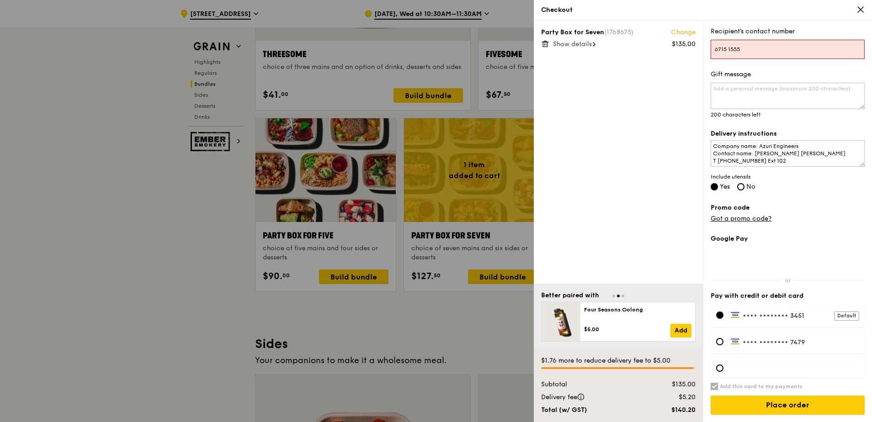
click at [829, 220] on div "Promo code Got a promo code?" at bounding box center [788, 213] width 154 height 20
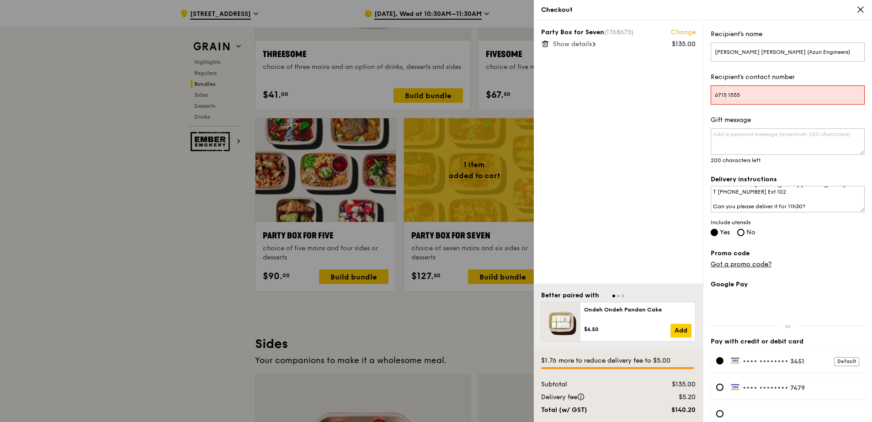
scroll to position [303, 0]
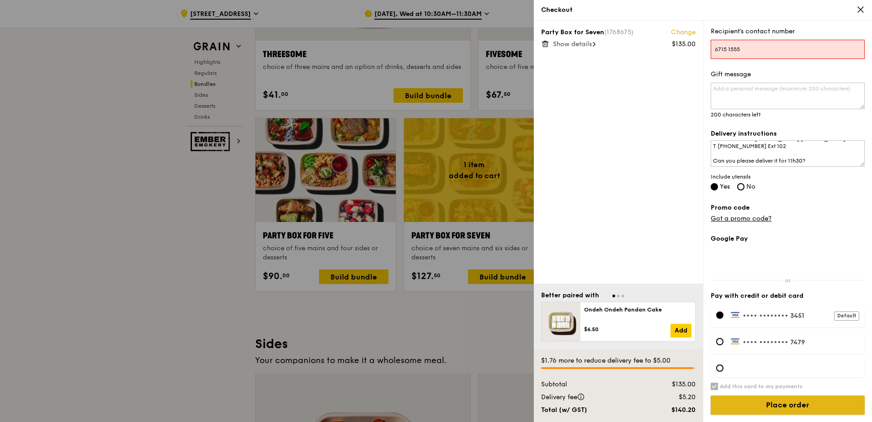
click at [802, 401] on input "Place order" at bounding box center [788, 405] width 154 height 19
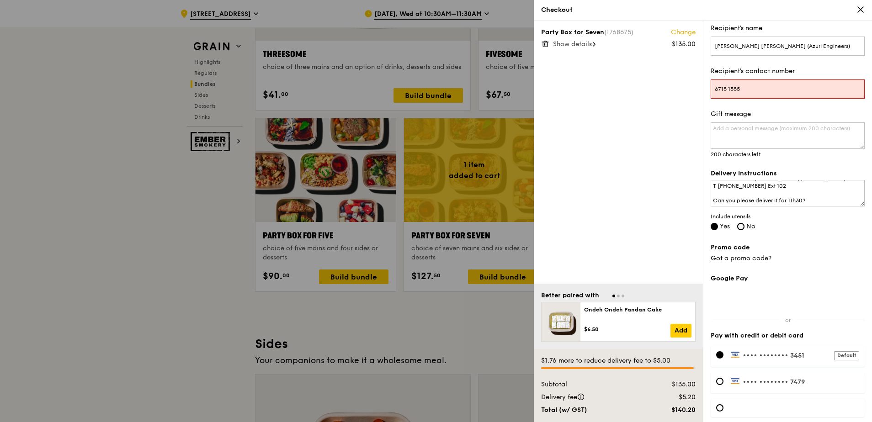
scroll to position [262, 0]
drag, startPoint x: 738, startPoint y: 94, endPoint x: 749, endPoint y: 86, distance: 12.8
click at [738, 94] on input "6715 1555" at bounding box center [788, 89] width 154 height 19
click at [728, 90] on input "6715 1555" at bounding box center [788, 89] width 154 height 19
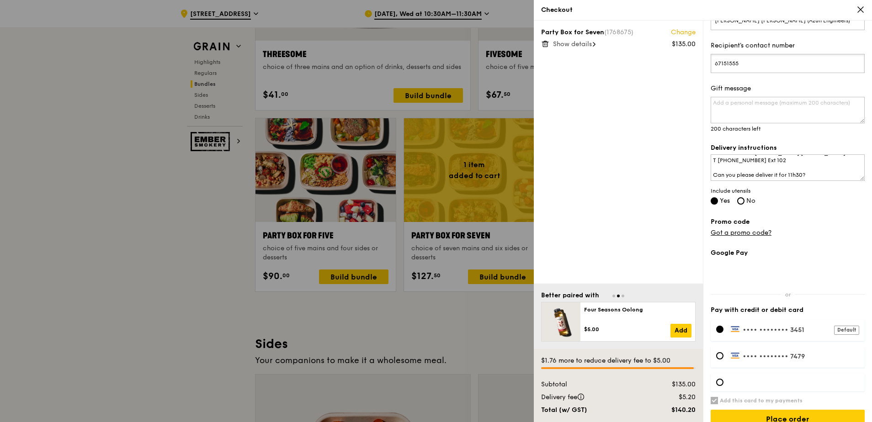
scroll to position [303, 0]
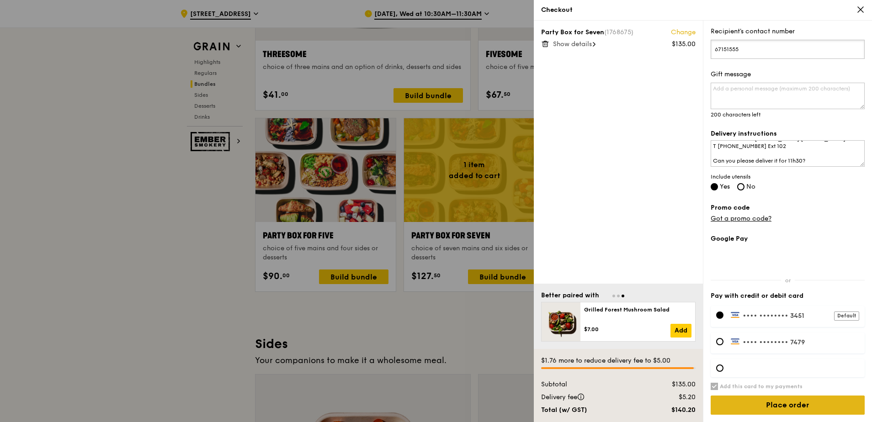
type input "67151555"
drag, startPoint x: 771, startPoint y: 399, endPoint x: 784, endPoint y: 210, distance: 189.2
click at [792, 403] on input "Place order" at bounding box center [788, 405] width 154 height 19
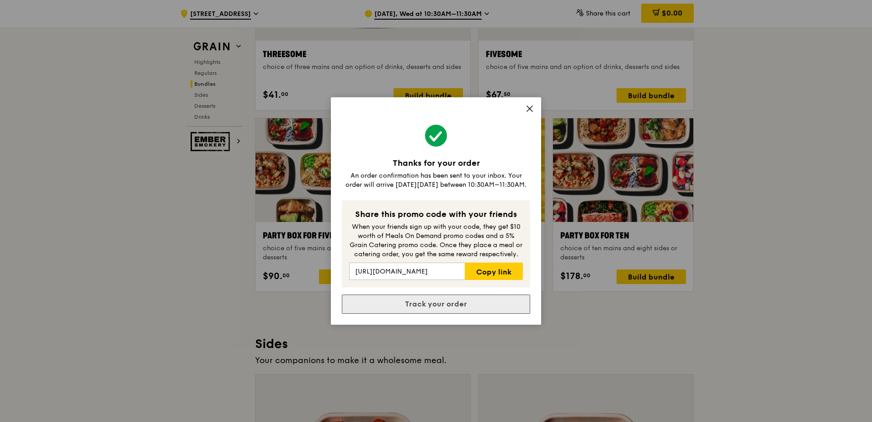
click at [442, 306] on link "Track your order" at bounding box center [436, 304] width 188 height 19
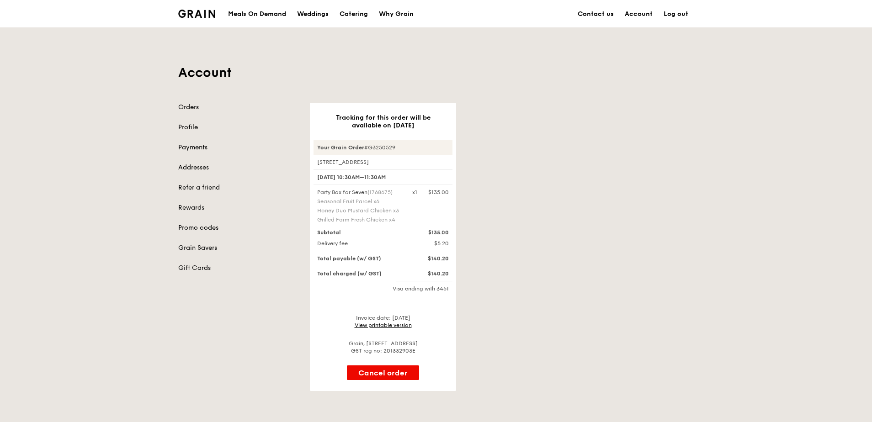
click at [262, 9] on div "Meals On Demand" at bounding box center [257, 13] width 58 height 27
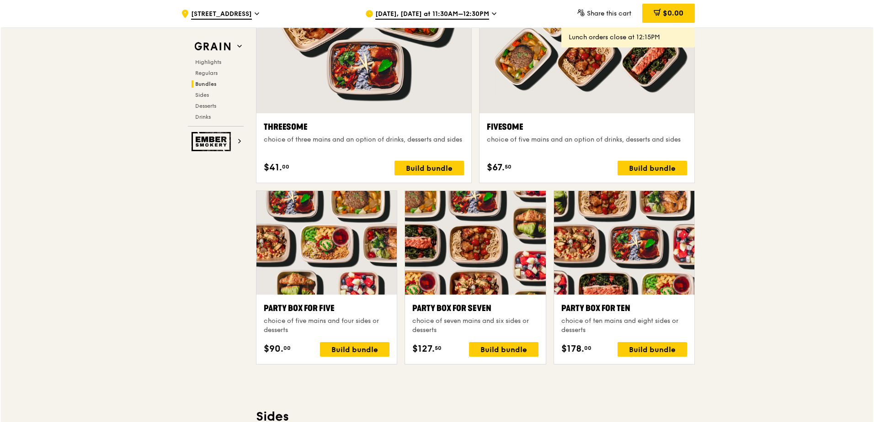
scroll to position [1773, 0]
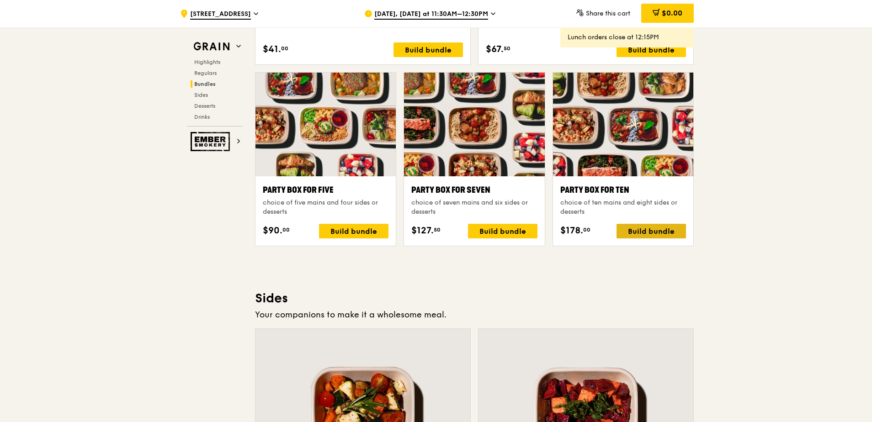
click at [649, 230] on div "Build bundle" at bounding box center [650, 231] width 69 height 15
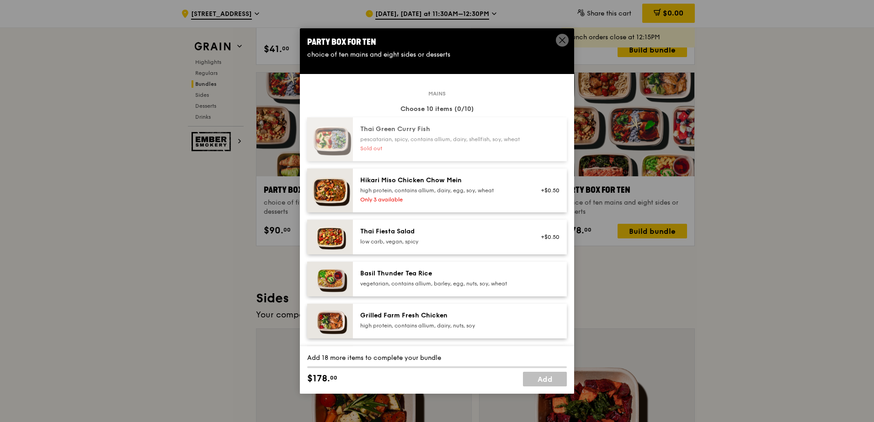
click at [462, 320] on div "Grilled Farm Fresh Chicken" at bounding box center [442, 315] width 164 height 9
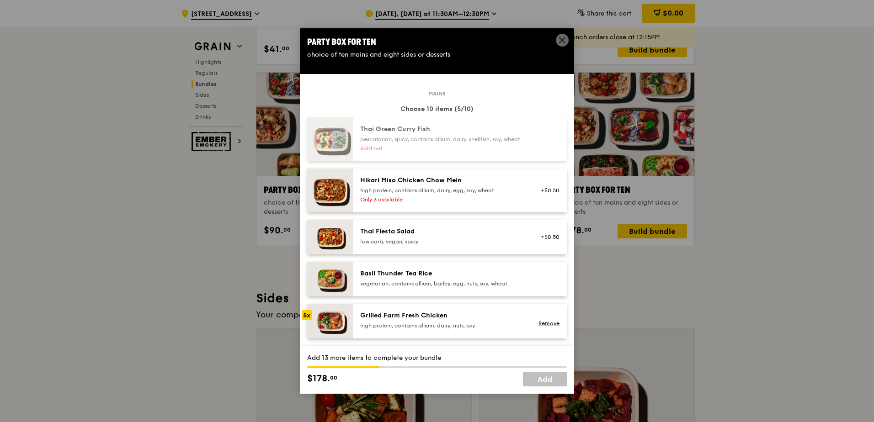
scroll to position [46, 0]
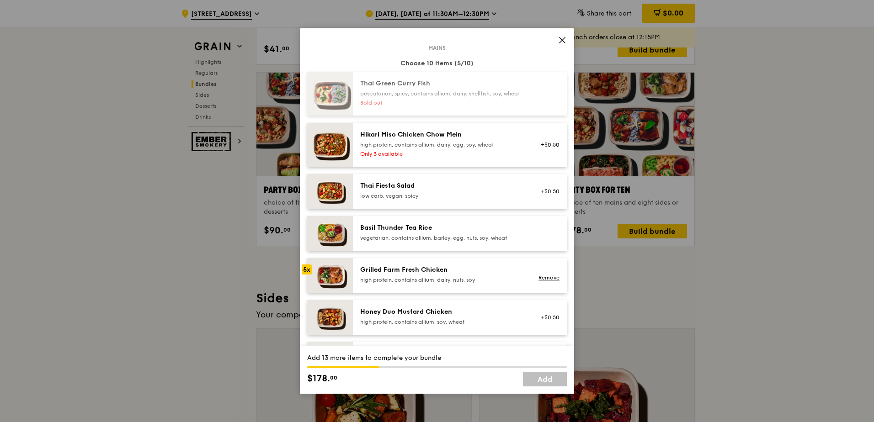
click at [411, 316] on div "Honey Duo Mustard Chicken" at bounding box center [442, 312] width 164 height 9
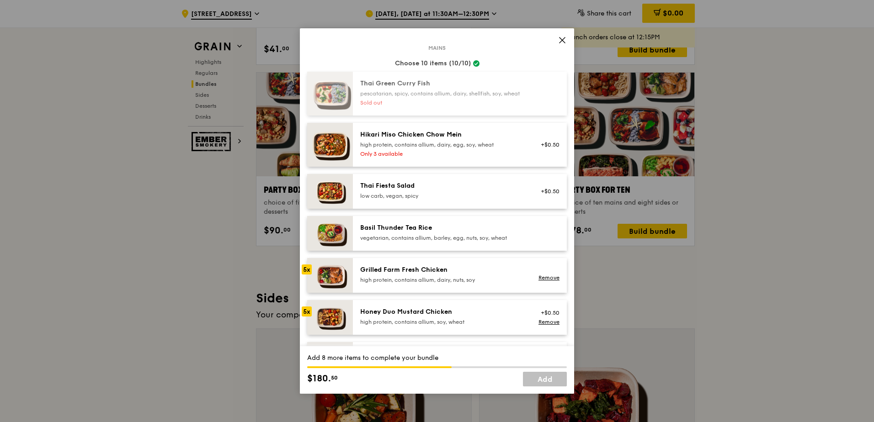
click at [411, 316] on div "Honey Duo Mustard Chicken" at bounding box center [442, 312] width 164 height 9
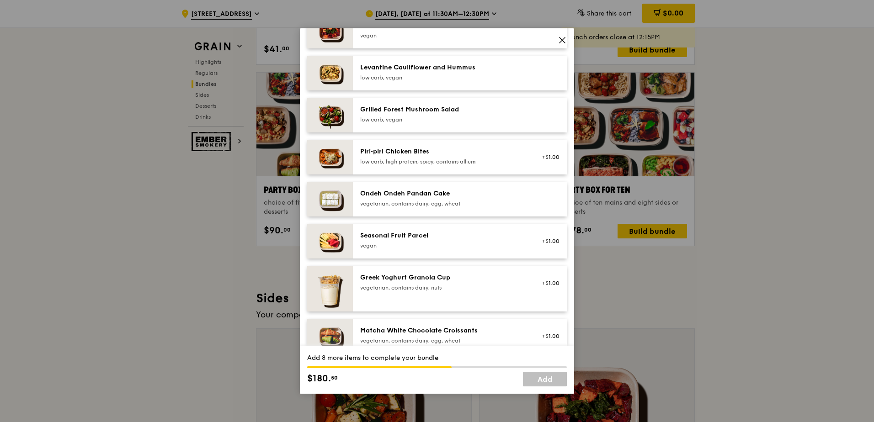
scroll to position [594, 0]
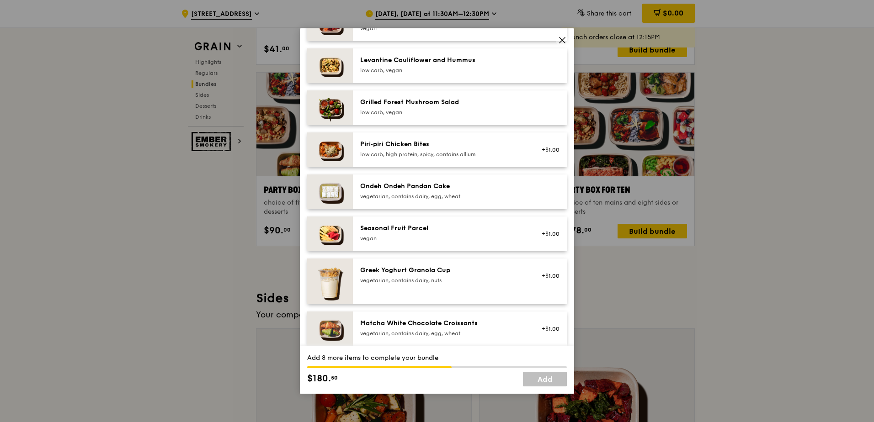
click at [423, 244] on div "Seasonal Fruit Parcel [GEOGRAPHIC_DATA]" at bounding box center [442, 234] width 175 height 20
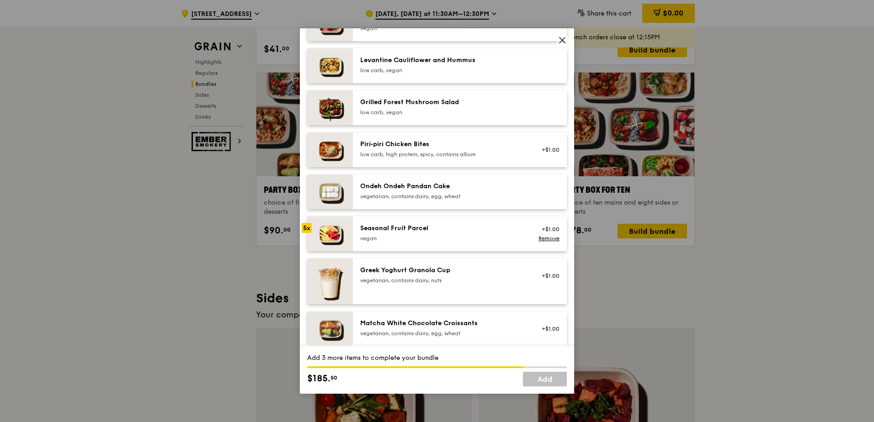
click at [423, 244] on div "Seasonal Fruit Parcel [GEOGRAPHIC_DATA]" at bounding box center [442, 234] width 175 height 20
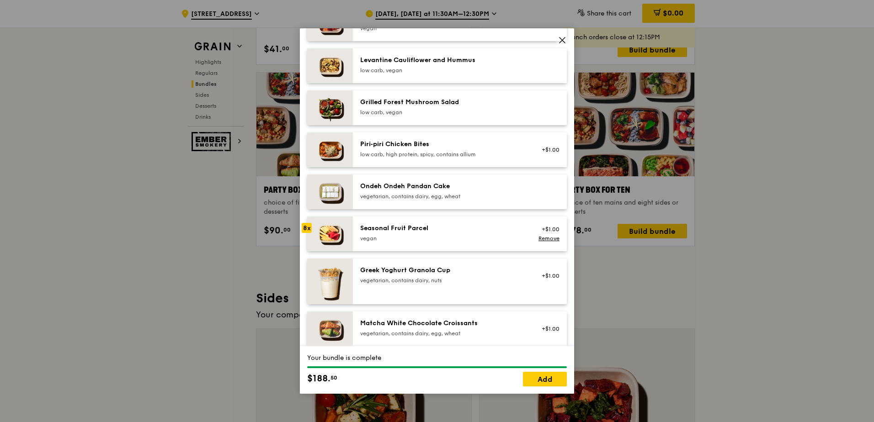
click at [423, 244] on div "Seasonal Fruit Parcel [GEOGRAPHIC_DATA]" at bounding box center [442, 234] width 175 height 20
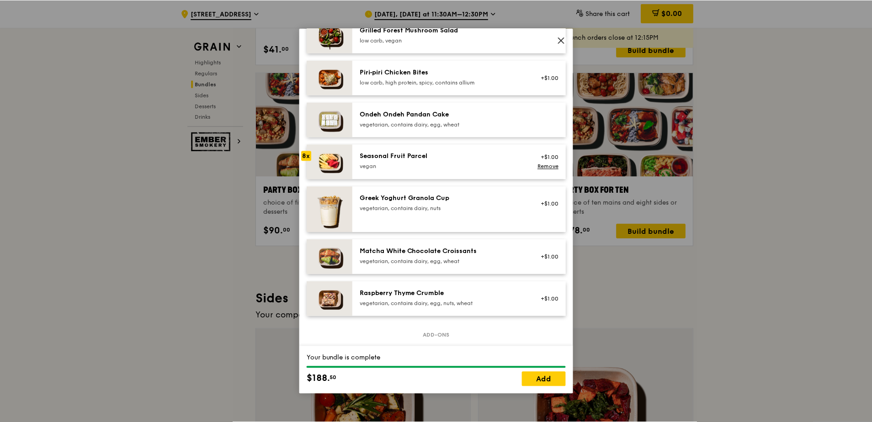
scroll to position [731, 0]
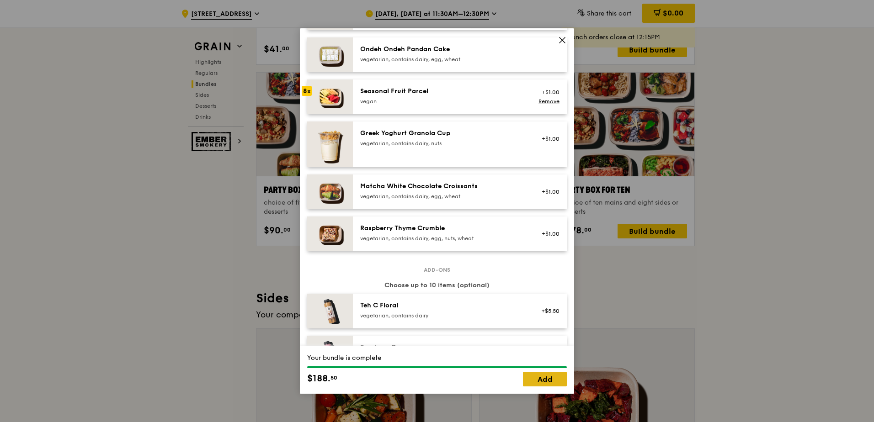
click at [535, 378] on link "Add" at bounding box center [545, 379] width 44 height 15
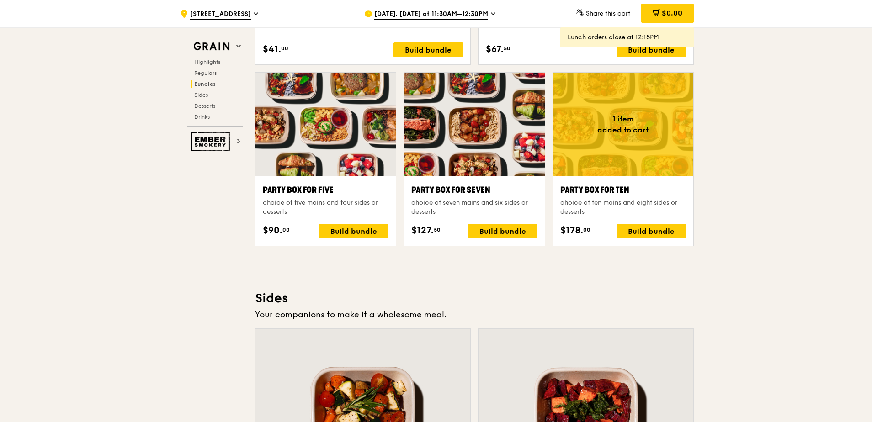
click at [251, 15] on span "[STREET_ADDRESS]" at bounding box center [220, 15] width 61 height 10
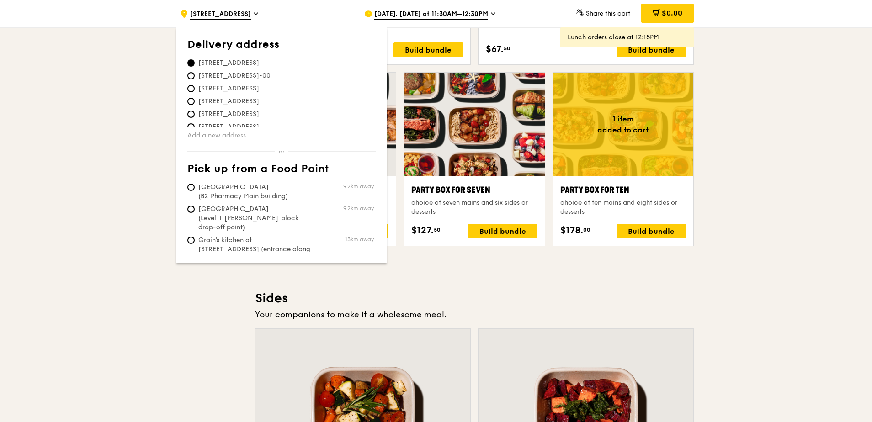
click at [213, 137] on link "Add a new address" at bounding box center [281, 135] width 188 height 9
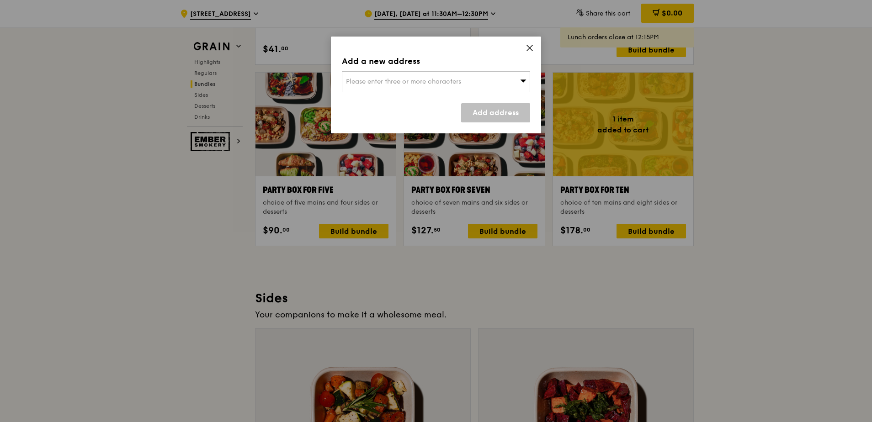
click at [400, 80] on span "Please enter three or more characters" at bounding box center [403, 82] width 115 height 8
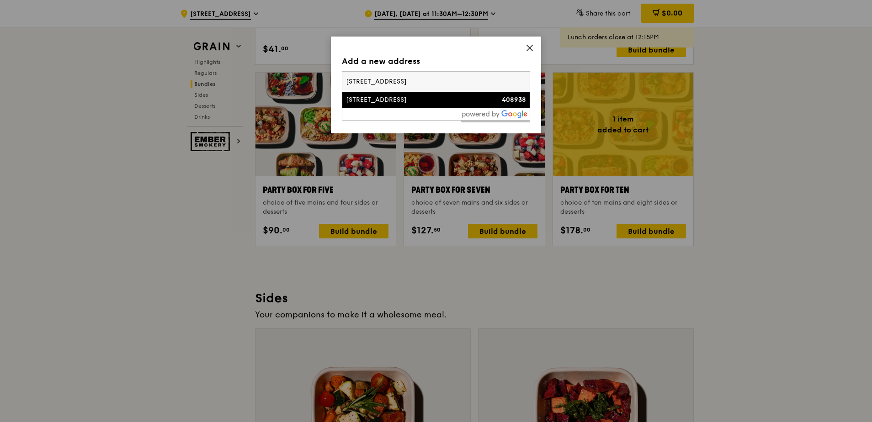
type input "[STREET_ADDRESS]"
click at [449, 95] on li "[STREET_ADDRESS] 408938" at bounding box center [435, 100] width 187 height 16
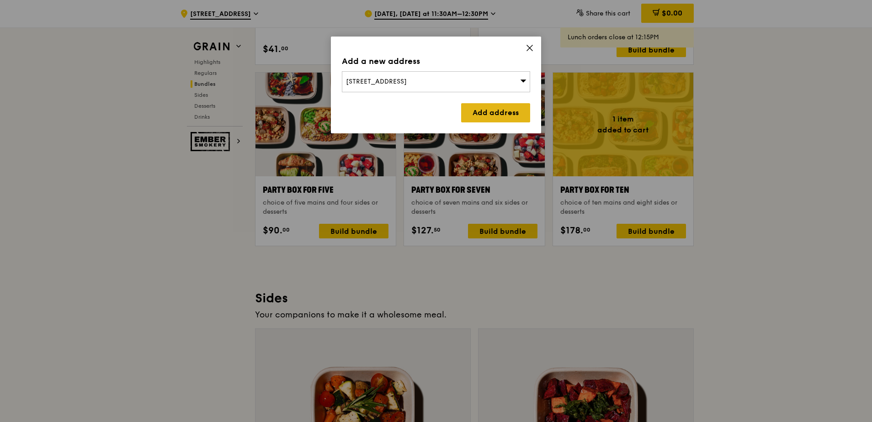
click at [491, 114] on link "Add address" at bounding box center [495, 112] width 69 height 19
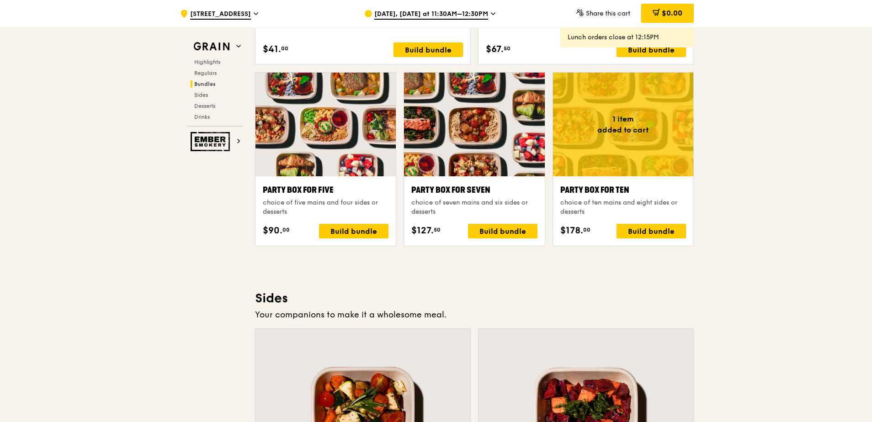
click at [432, 9] on div "[DATE], [DATE] at 11:30AM–12:30PM" at bounding box center [449, 13] width 170 height 27
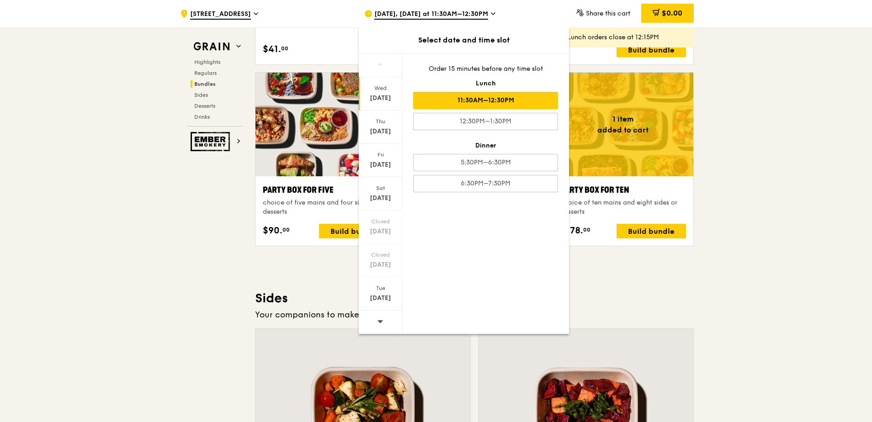
click at [379, 326] on span at bounding box center [380, 321] width 6 height 21
click at [379, 65] on icon at bounding box center [380, 64] width 6 height 3
click at [382, 298] on div "[DATE]" at bounding box center [380, 298] width 41 height 9
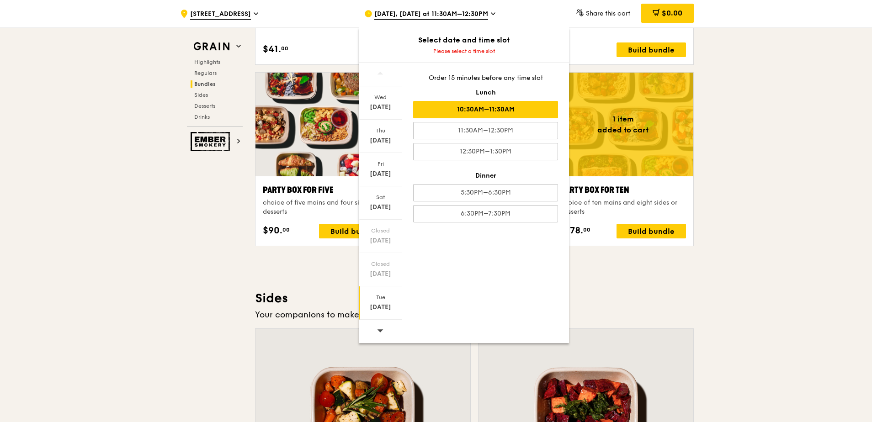
click at [467, 110] on div "10:30AM–11:30AM" at bounding box center [485, 109] width 145 height 17
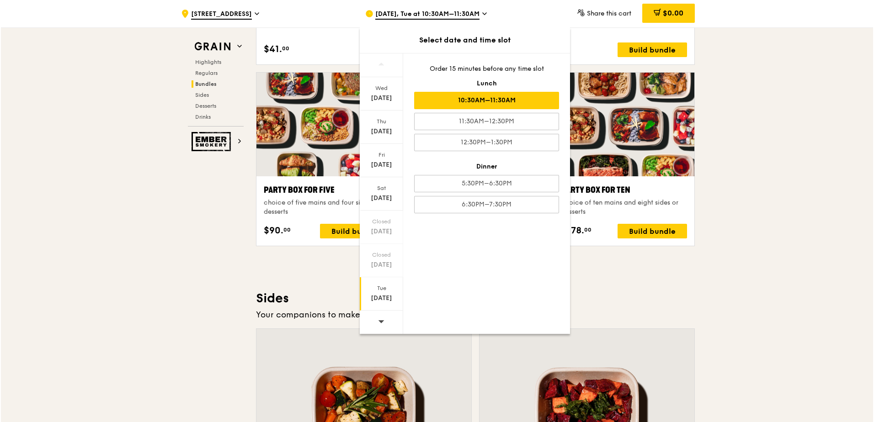
scroll to position [1782, 0]
click at [730, 231] on div ".cls-1 { fill: none; stroke: #fff; stroke-linecap: round; stroke-linejoin: roun…" at bounding box center [436, 174] width 872 height 3859
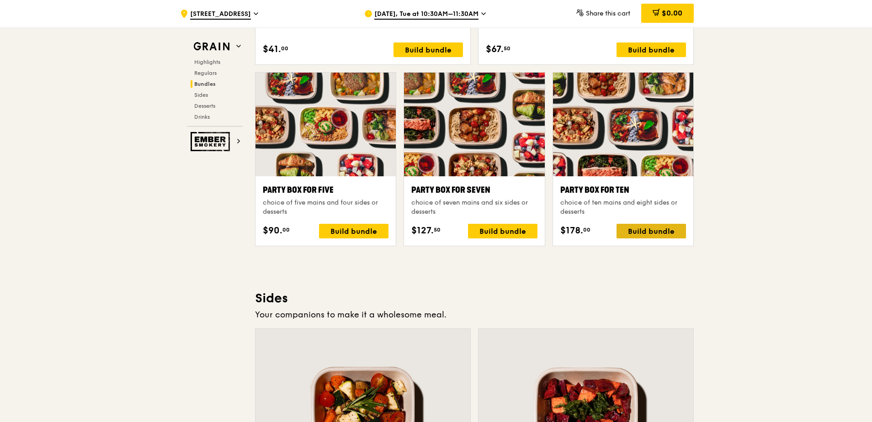
click at [652, 233] on div "Build bundle" at bounding box center [650, 231] width 69 height 15
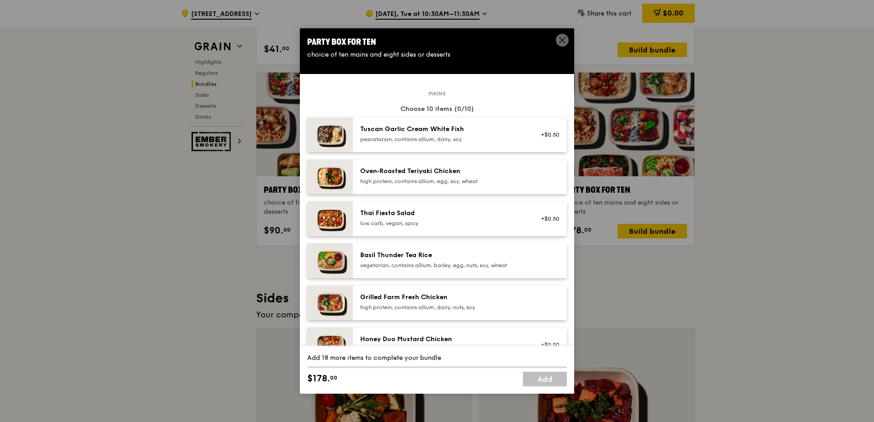
click at [447, 306] on div "high protein, contains allium, dairy, nuts, soy" at bounding box center [442, 307] width 164 height 7
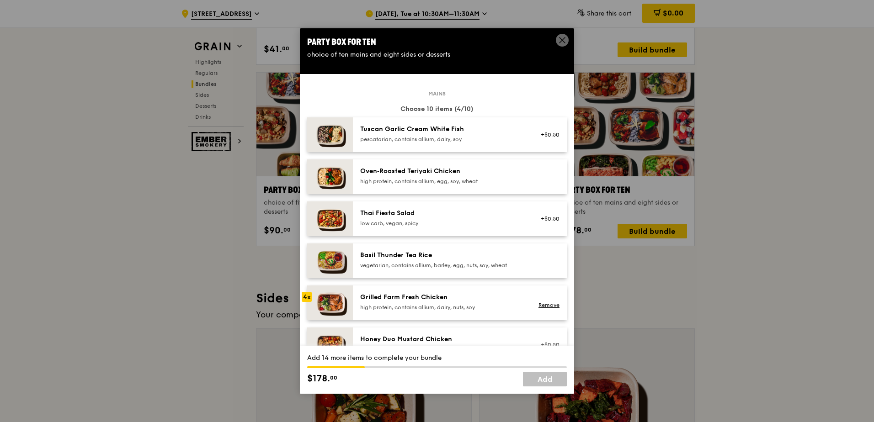
click at [447, 306] on div "high protein, contains allium, dairy, nuts, soy" at bounding box center [442, 307] width 164 height 7
click at [533, 298] on div "Remove" at bounding box center [547, 303] width 35 height 20
click at [538, 304] on link "Remove" at bounding box center [548, 305] width 21 height 6
click at [452, 305] on div "high protein, contains allium, dairy, nuts, soy" at bounding box center [442, 307] width 164 height 7
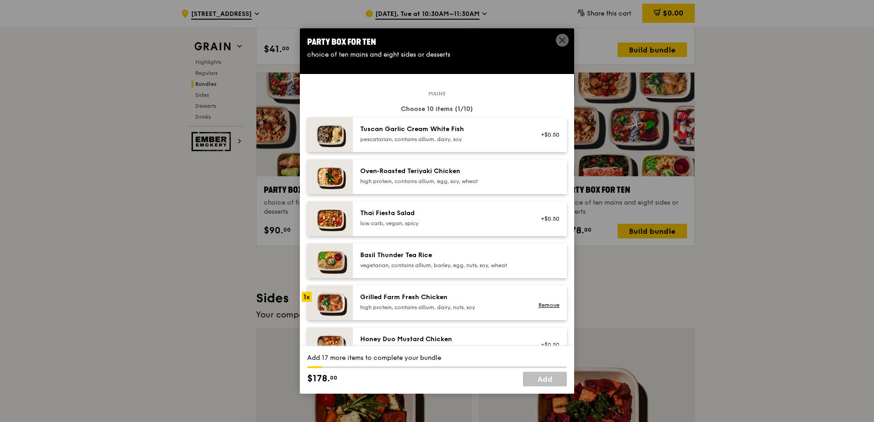
click at [452, 305] on div "high protein, contains allium, dairy, nuts, soy" at bounding box center [442, 307] width 164 height 7
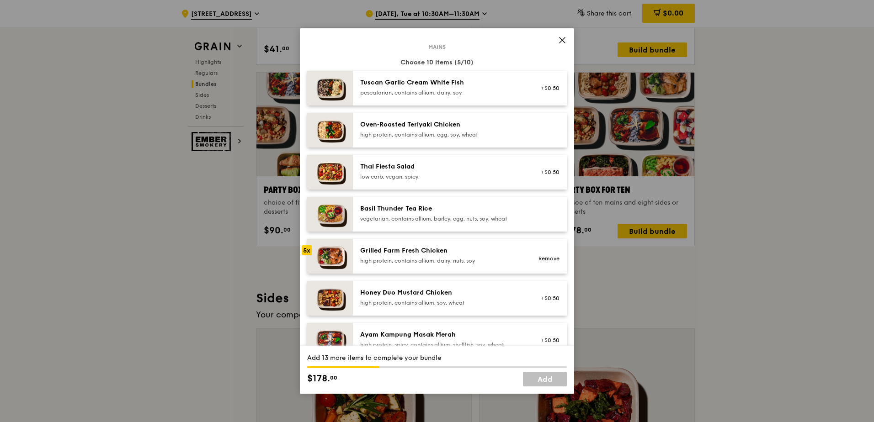
scroll to position [91, 0]
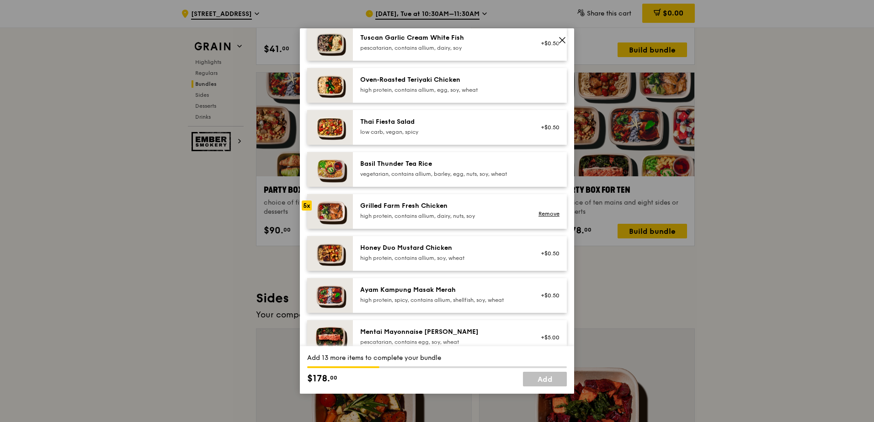
click at [441, 253] on div "Honey Duo Mustard Chicken high protein, contains allium, soy, wheat" at bounding box center [442, 253] width 164 height 18
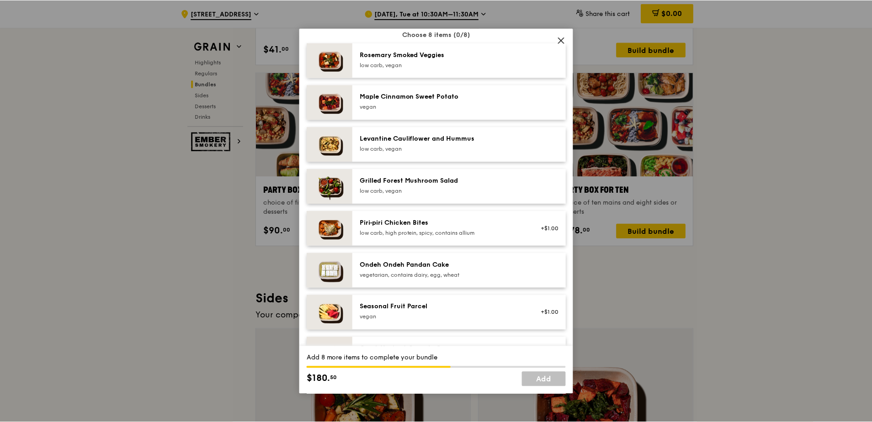
scroll to position [503, 0]
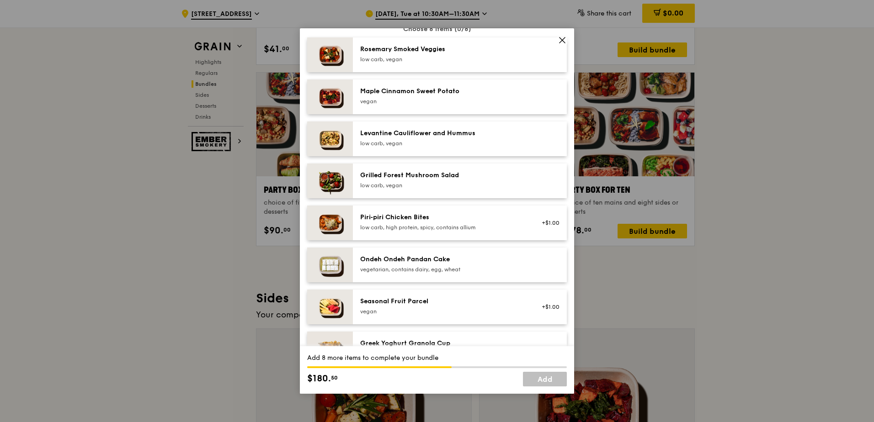
click at [424, 308] on div "Seasonal Fruit Parcel [GEOGRAPHIC_DATA]" at bounding box center [442, 306] width 164 height 18
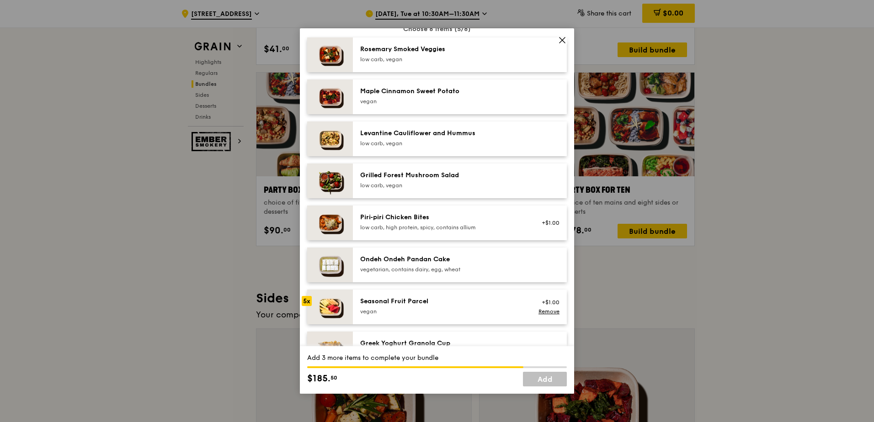
click at [424, 308] on div "Seasonal Fruit Parcel [GEOGRAPHIC_DATA]" at bounding box center [442, 306] width 164 height 18
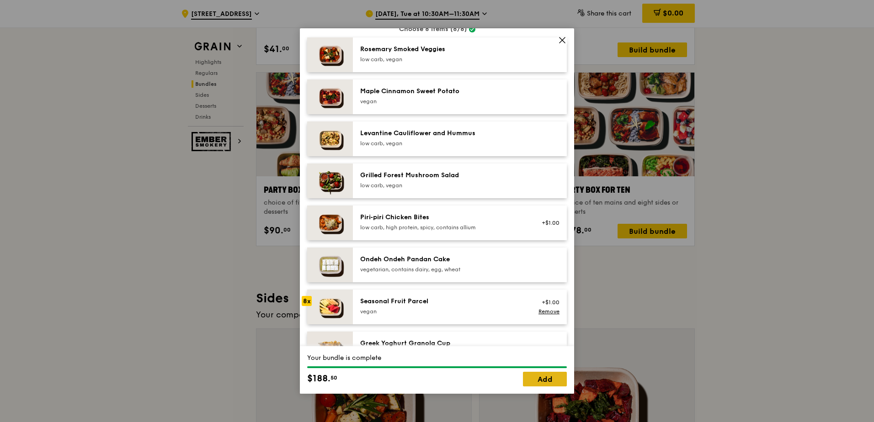
click at [540, 378] on link "Add" at bounding box center [545, 379] width 44 height 15
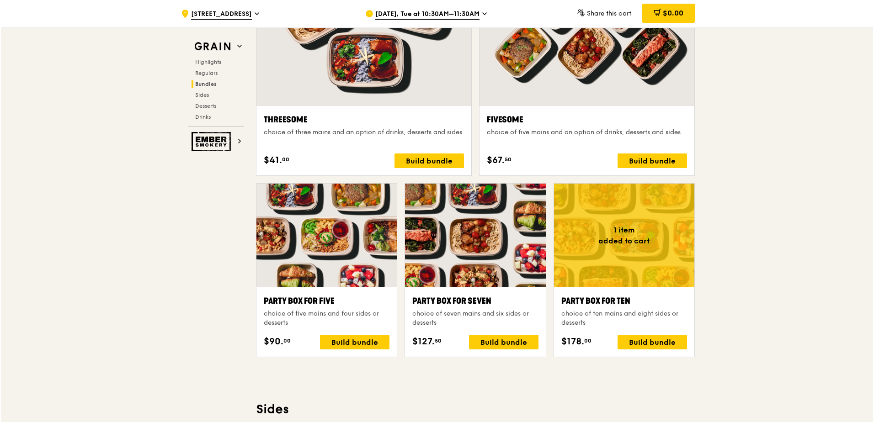
scroll to position [1645, 0]
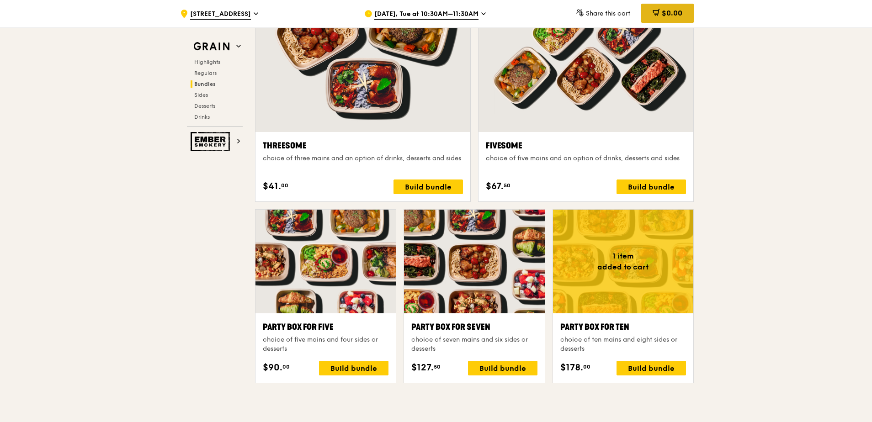
click at [658, 17] on span at bounding box center [656, 14] width 7 height 10
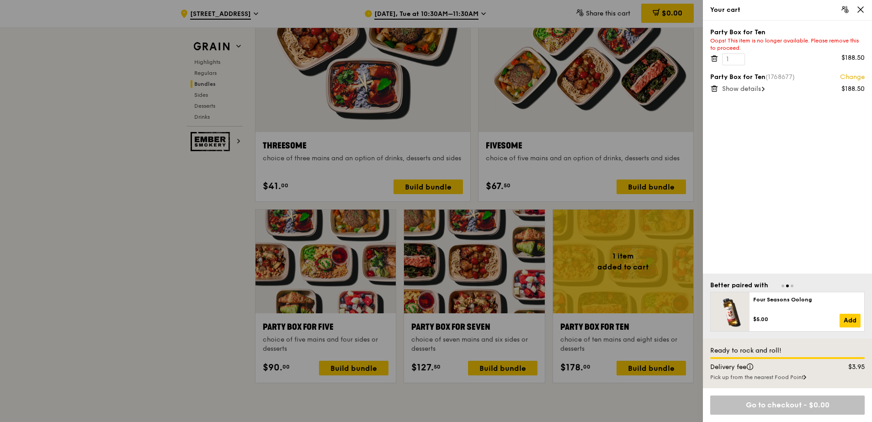
click at [717, 56] on icon at bounding box center [714, 58] width 8 height 8
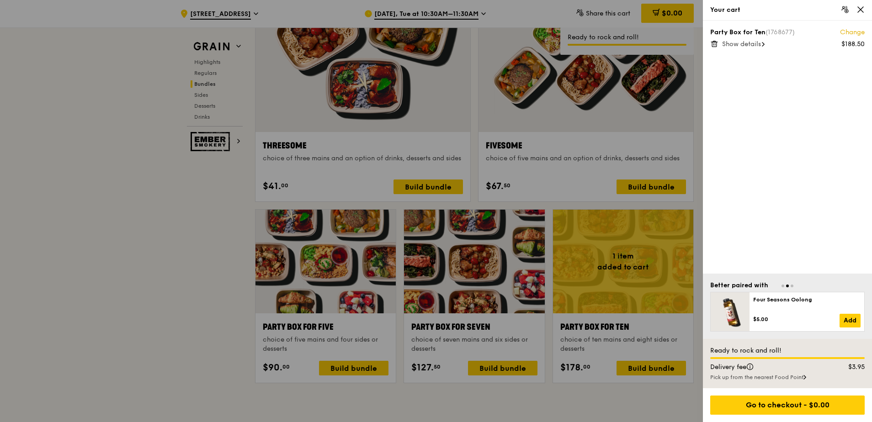
click at [226, 209] on div at bounding box center [436, 211] width 872 height 422
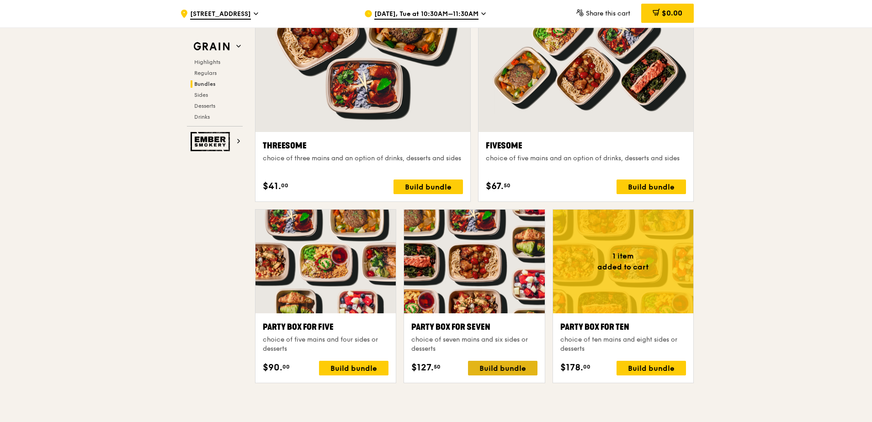
click at [513, 363] on div "Build bundle" at bounding box center [502, 368] width 69 height 15
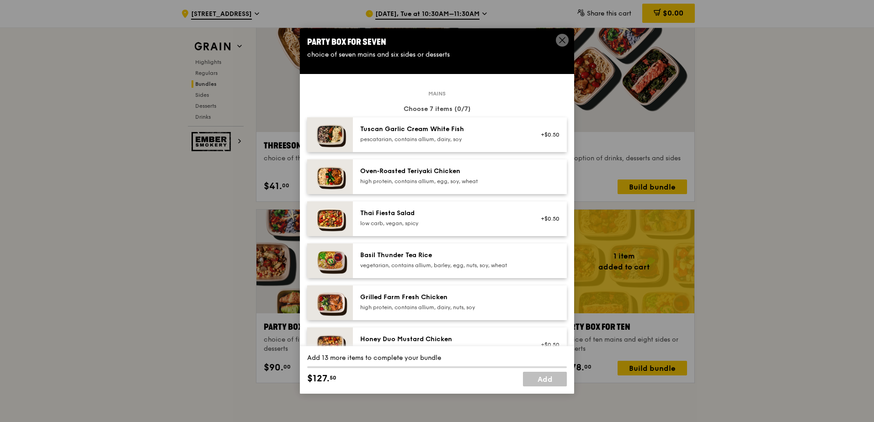
click at [335, 181] on img at bounding box center [330, 176] width 46 height 35
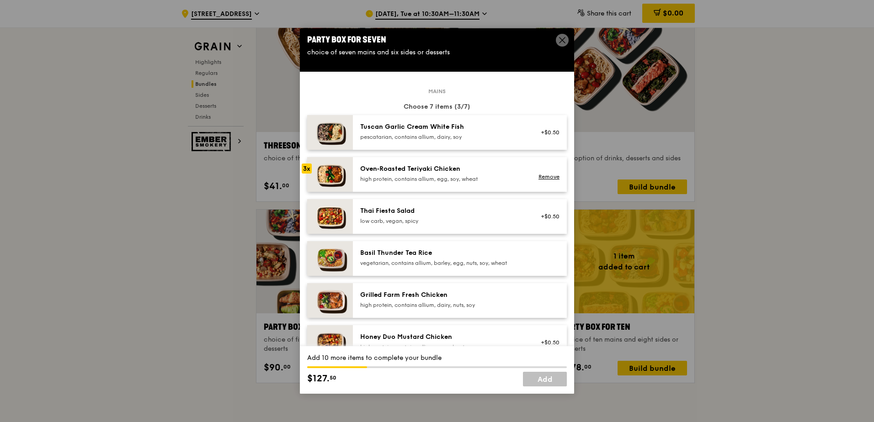
scroll to position [0, 0]
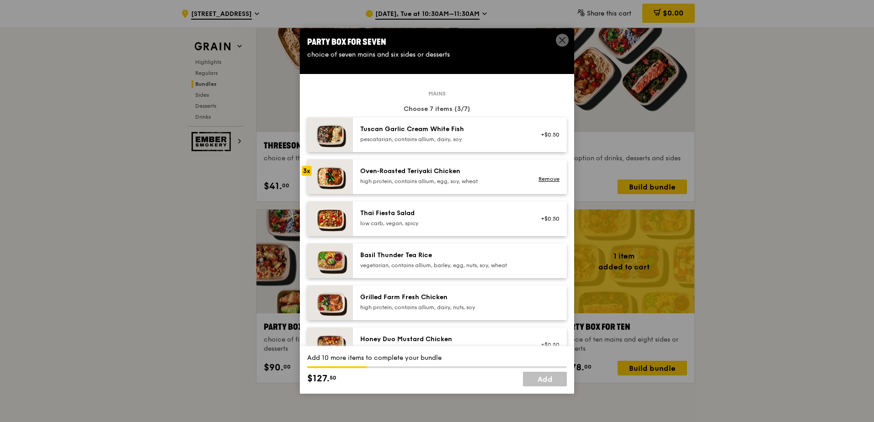
click at [332, 186] on img at bounding box center [330, 176] width 46 height 35
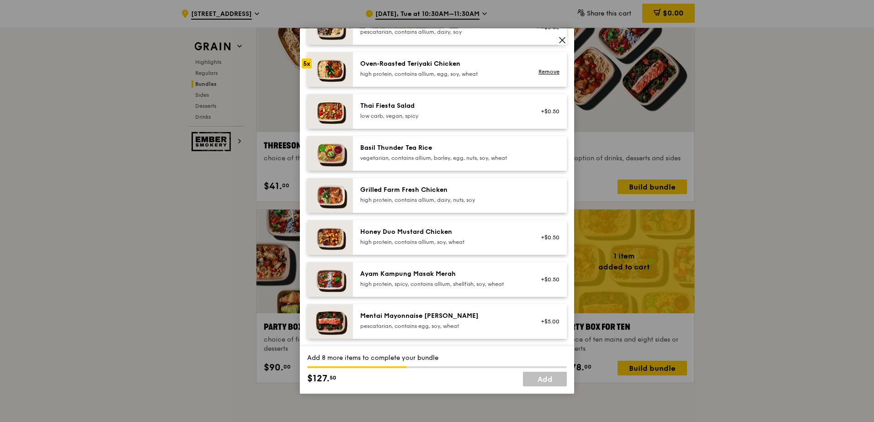
scroll to position [91, 0]
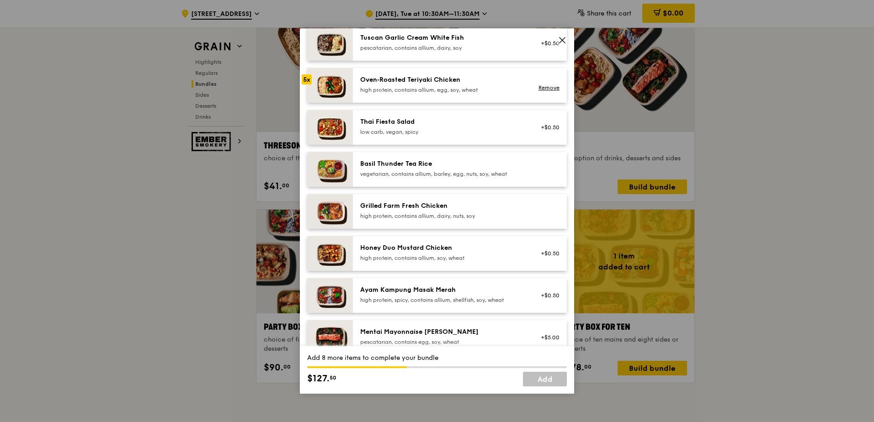
click at [335, 202] on img at bounding box center [330, 211] width 46 height 35
click at [334, 259] on img at bounding box center [330, 253] width 46 height 35
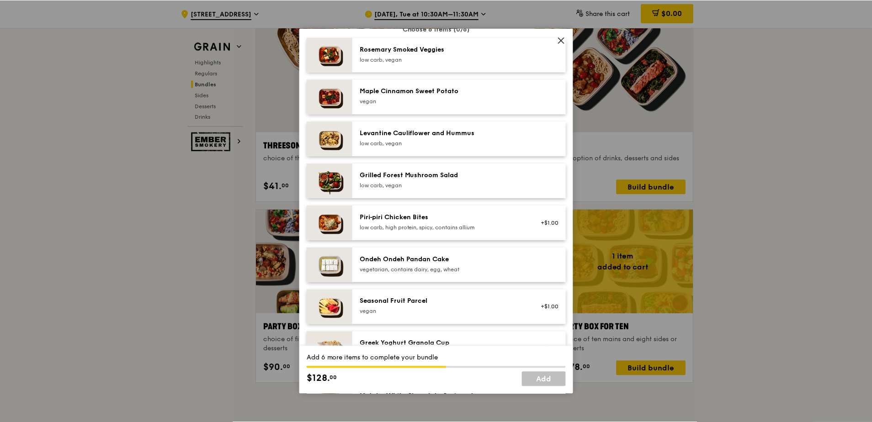
scroll to position [685, 0]
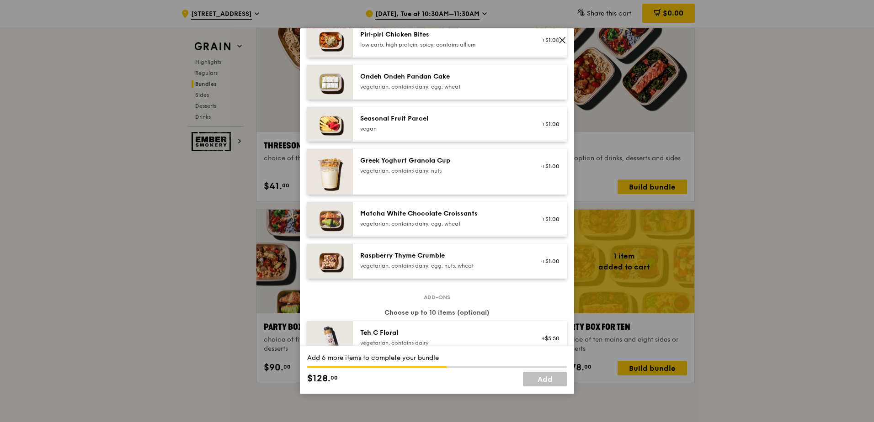
click at [337, 133] on img at bounding box center [330, 124] width 46 height 35
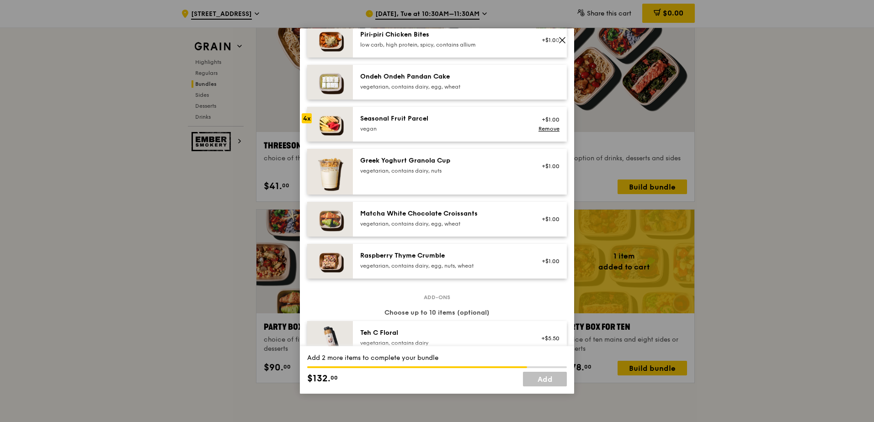
click at [337, 133] on img at bounding box center [330, 124] width 46 height 35
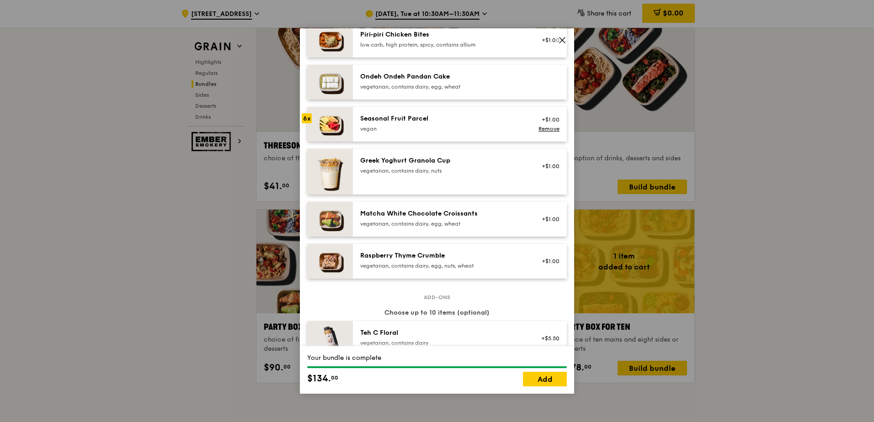
click at [337, 133] on img at bounding box center [330, 124] width 46 height 35
click at [557, 379] on link "Add" at bounding box center [545, 379] width 44 height 15
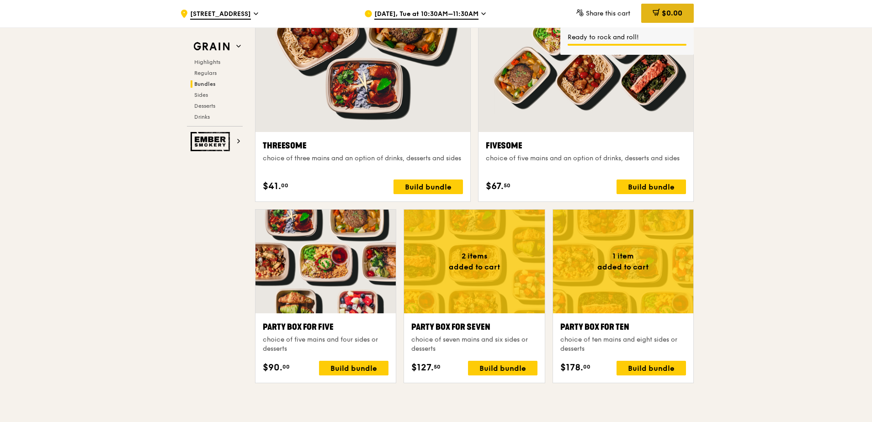
click at [665, 13] on span "$0.00" at bounding box center [672, 13] width 21 height 9
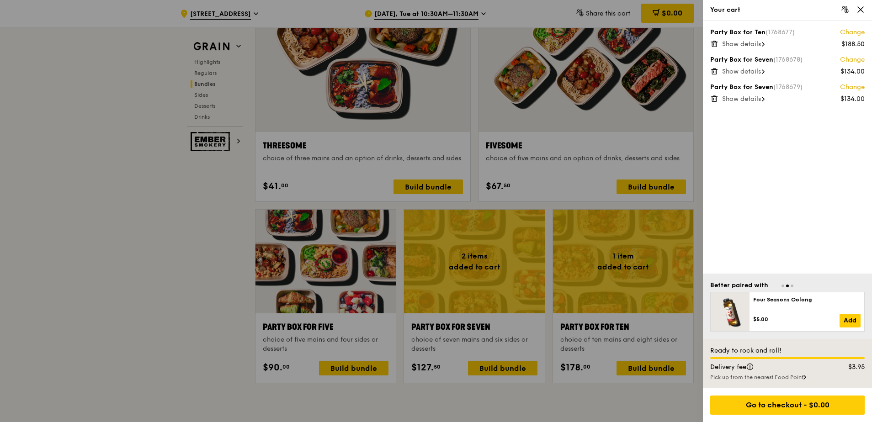
click at [764, 76] on span at bounding box center [763, 71] width 3 height 9
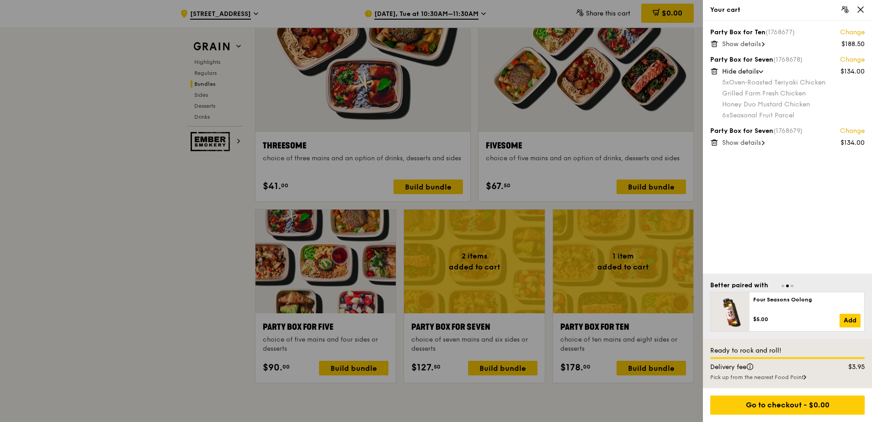
click at [764, 144] on icon at bounding box center [763, 143] width 2 height 4
click at [711, 66] on span at bounding box center [714, 70] width 8 height 9
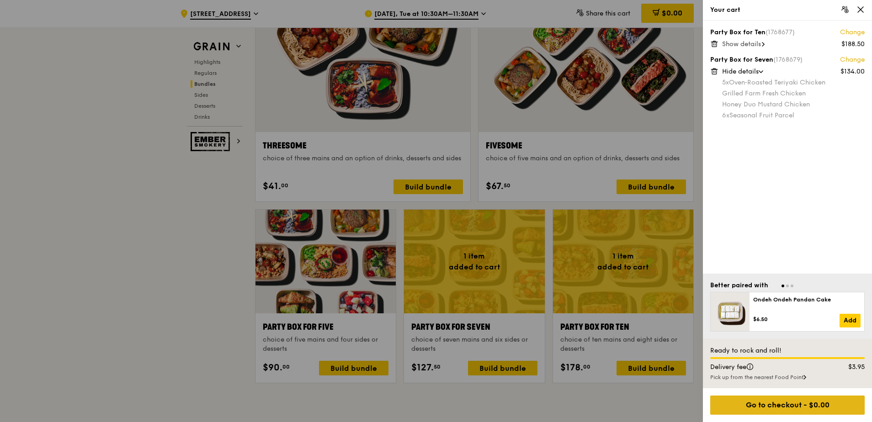
click at [807, 409] on div "Go to checkout - $0.00" at bounding box center [787, 405] width 154 height 19
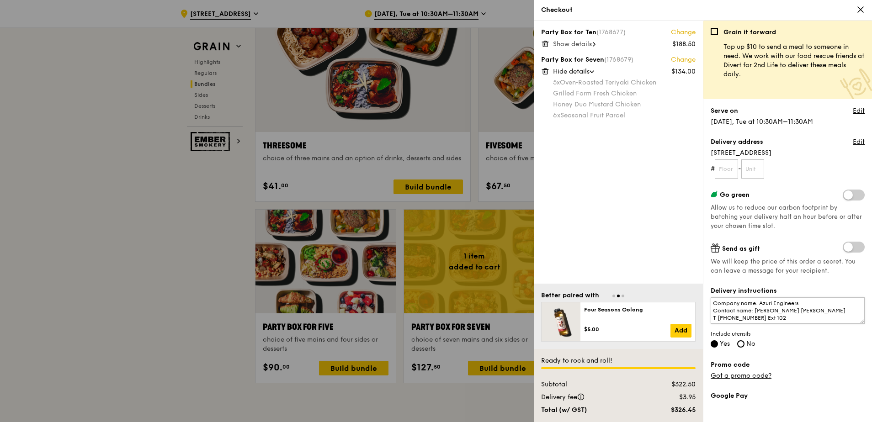
scroll to position [15, 0]
click at [738, 171] on input "text" at bounding box center [726, 168] width 23 height 19
type input "05"
click at [754, 160] on input "text" at bounding box center [752, 168] width 23 height 19
type input "20"
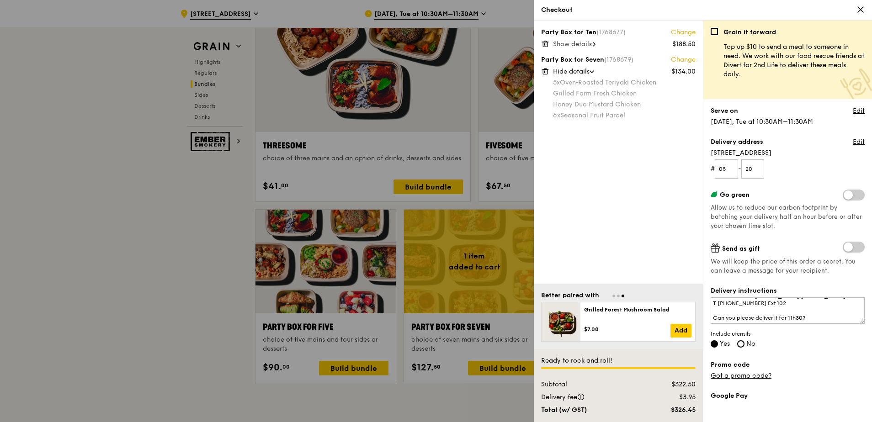
click at [845, 244] on span at bounding box center [854, 247] width 22 height 11
click at [845, 248] on input "checkbox" at bounding box center [845, 248] width 0 height 0
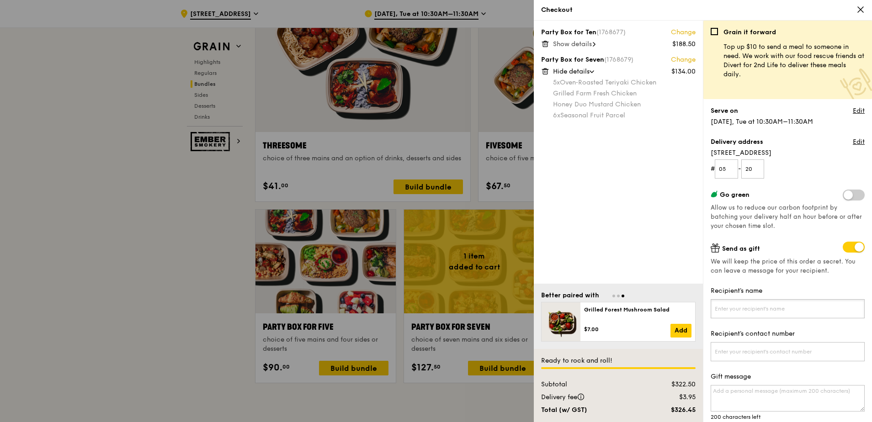
click at [764, 313] on input "Recipient's name" at bounding box center [788, 308] width 154 height 19
type input "[PERSON_NAME]"
click at [773, 359] on input "Recipient's contact number" at bounding box center [788, 351] width 154 height 19
paste input "6747 2922"
click at [729, 351] on input "6747 2922" at bounding box center [788, 351] width 154 height 19
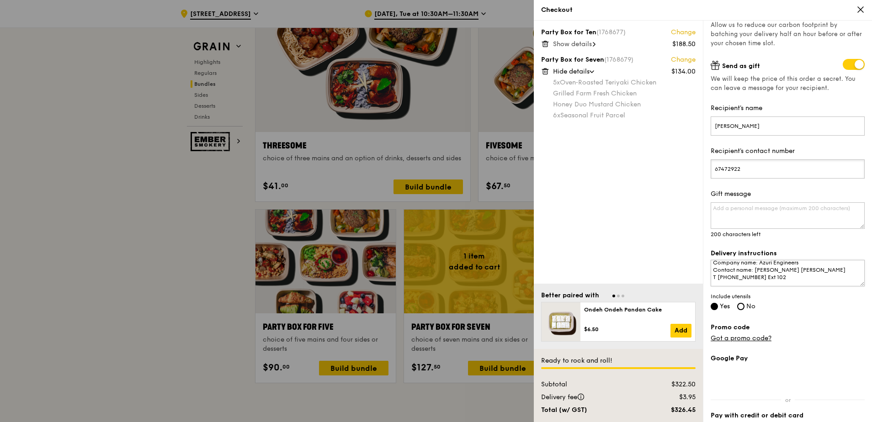
scroll to position [0, 0]
type input "67472922"
drag, startPoint x: 800, startPoint y: 266, endPoint x: 758, endPoint y: 261, distance: 42.3
click at [758, 261] on textarea "Company name: Azuri Engineers Contact name: [PERSON_NAME] [PERSON_NAME] T [PHON…" at bounding box center [788, 273] width 154 height 27
drag, startPoint x: 812, startPoint y: 269, endPoint x: 759, endPoint y: 265, distance: 53.6
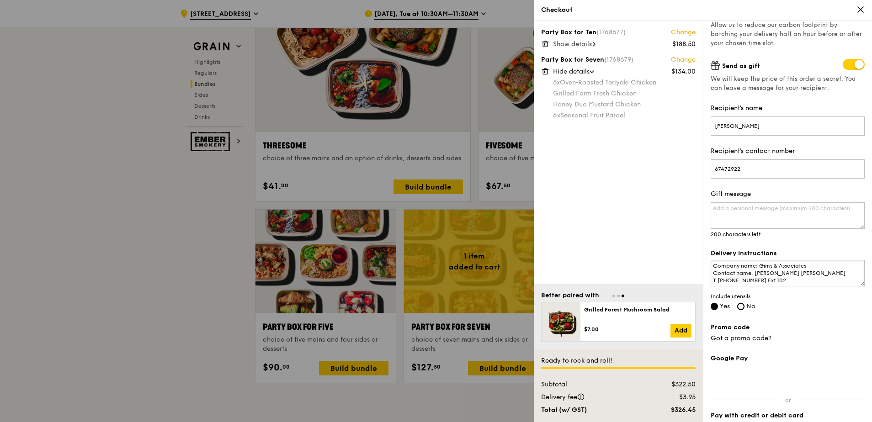
click at [759, 265] on textarea "Company name: Gims & Associates Contact name: [PERSON_NAME] [PERSON_NAME] T [PH…" at bounding box center [788, 273] width 154 height 27
type textarea "Company name: Gims & Associates Contact name: [PERSON_NAME] [PERSON_NAME] T [PH…"
click at [768, 128] on input "[PERSON_NAME]" at bounding box center [788, 126] width 154 height 19
paste input "Gims & Associates"
type input "[PERSON_NAME] (Gims & Associates)"
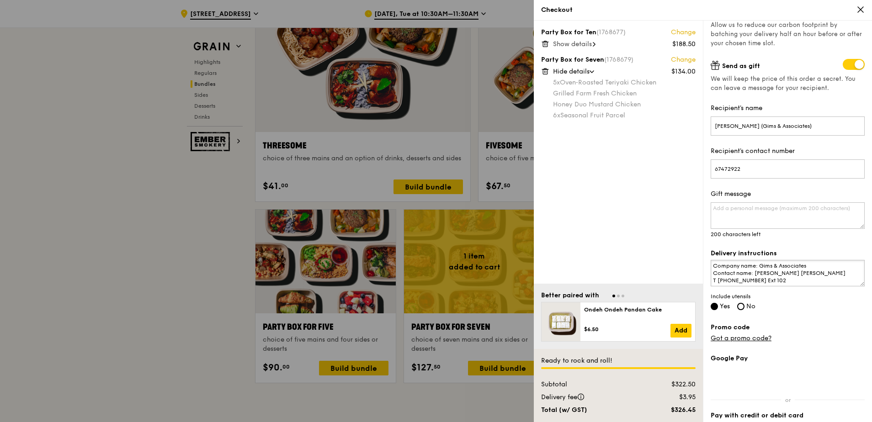
drag, startPoint x: 810, startPoint y: 271, endPoint x: 756, endPoint y: 271, distance: 53.9
click at [756, 271] on textarea "Company name: Gims & Associates Contact name: [PERSON_NAME] [PERSON_NAME] T [PH…" at bounding box center [788, 273] width 154 height 27
click at [823, 282] on textarea "Company name: Gims & Associates Contact name: [PERSON_NAME] [PHONE_NUMBER] Ext …" at bounding box center [788, 273] width 154 height 27
drag, startPoint x: 787, startPoint y: 264, endPoint x: 712, endPoint y: 277, distance: 76.0
click at [712, 277] on textarea "Company name: Gims & Associates Contact name: [PERSON_NAME] [PHONE_NUMBER] Ext …" at bounding box center [788, 273] width 154 height 27
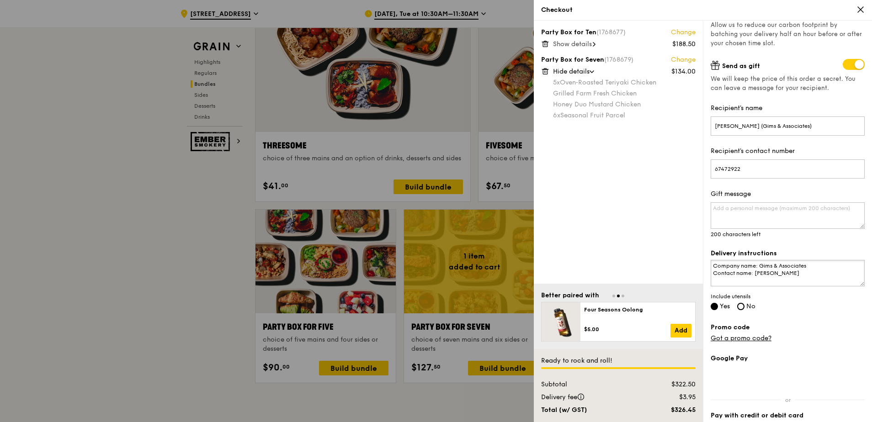
paste textarea "t 6747 2922"
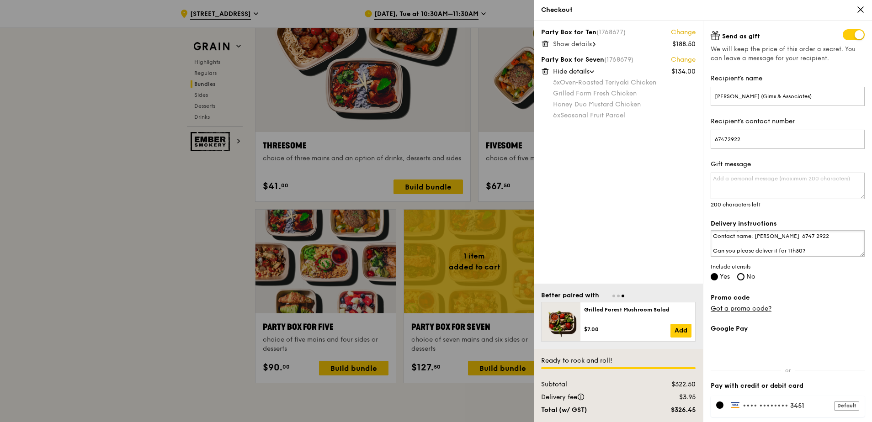
scroll to position [228, 0]
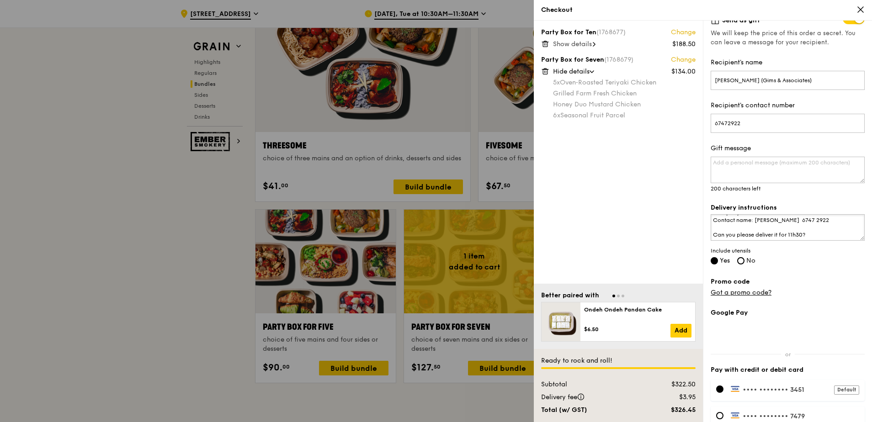
type textarea "Company name: Gims & Associates Contact name: [PERSON_NAME] 6747 2922 Can you p…"
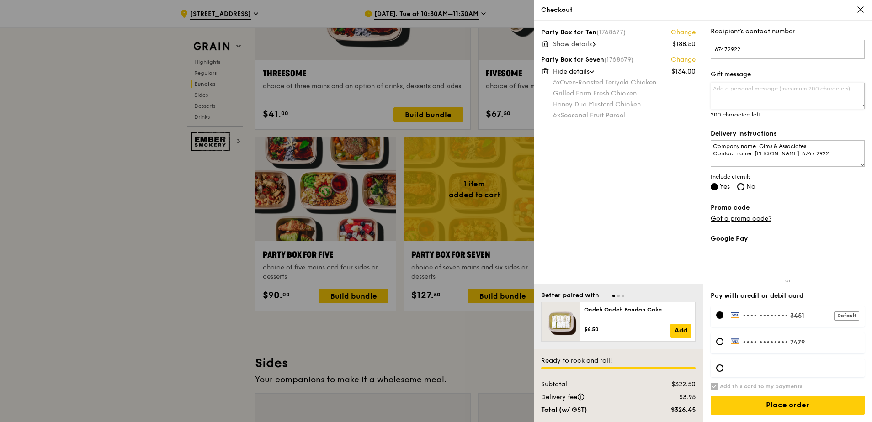
scroll to position [1737, 0]
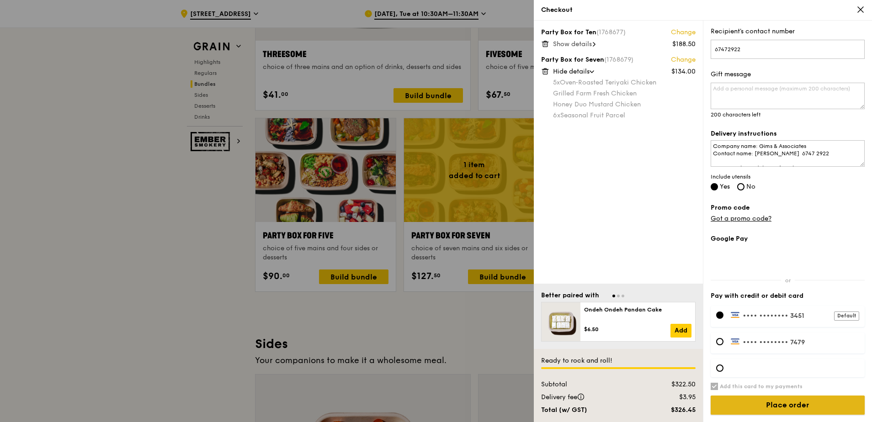
click at [802, 403] on input "Place order" at bounding box center [788, 405] width 154 height 19
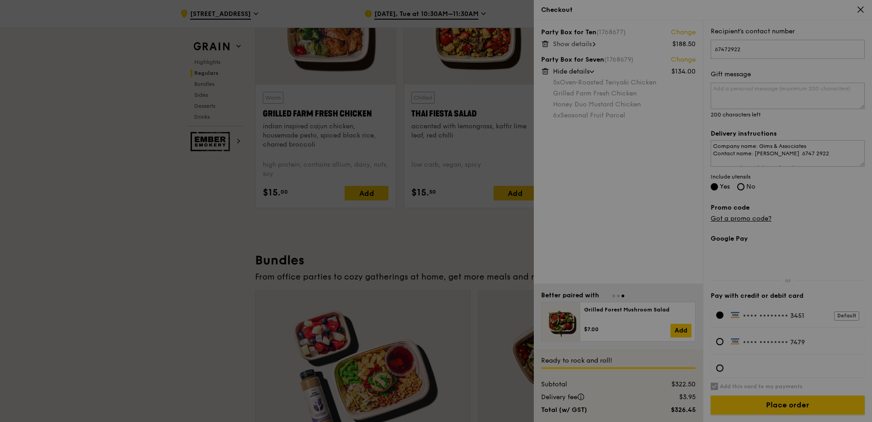
scroll to position [1097, 0]
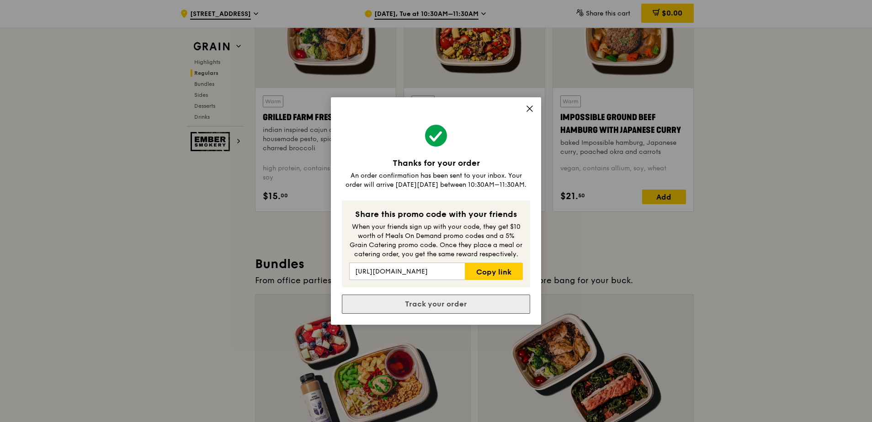
click at [457, 303] on link "Track your order" at bounding box center [436, 304] width 188 height 19
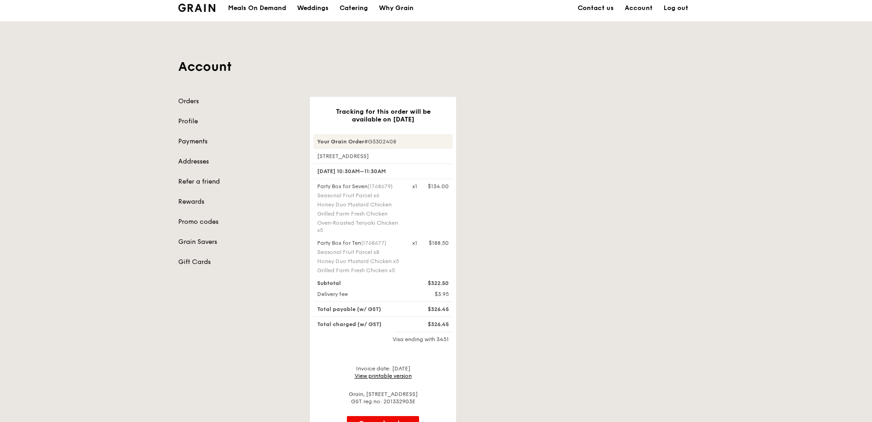
scroll to position [46, 0]
